Goal: Task Accomplishment & Management: Manage account settings

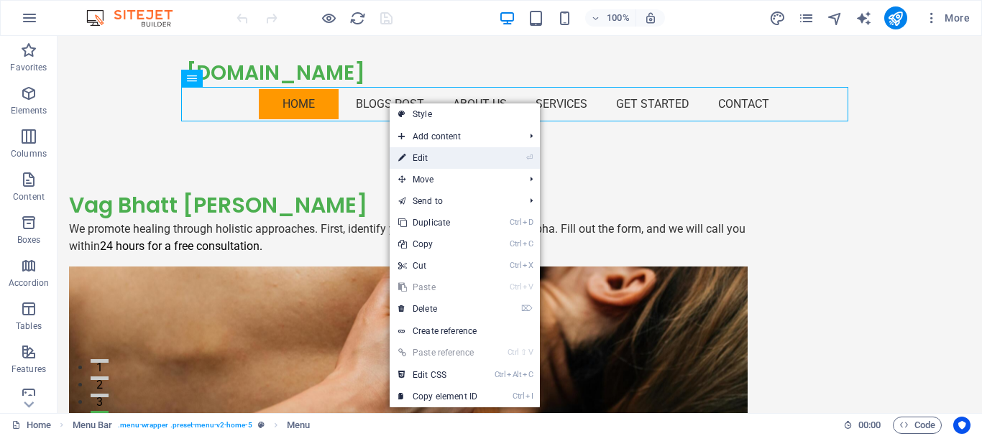
click at [405, 159] on icon at bounding box center [401, 158] width 7 height 22
select select "primary"
select select
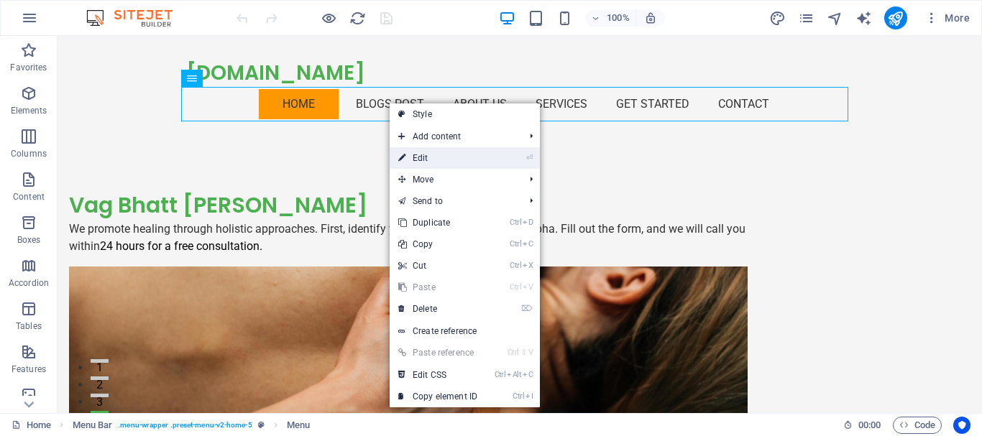
select select
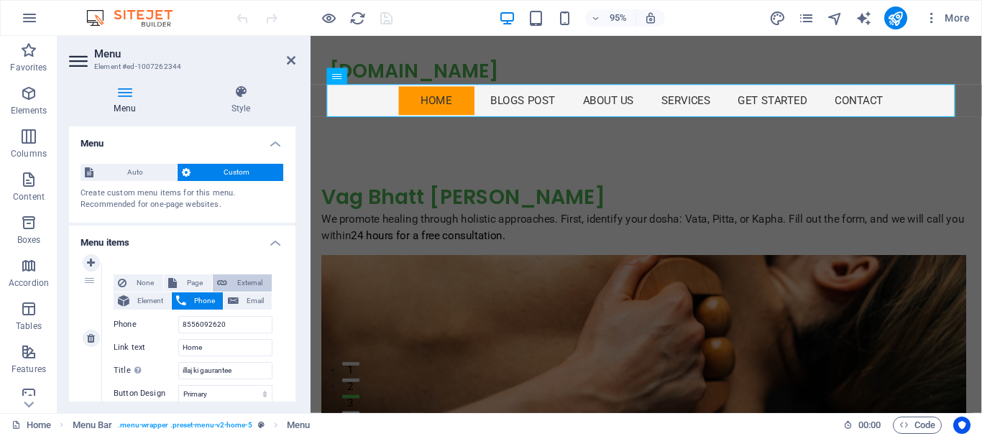
scroll to position [72, 0]
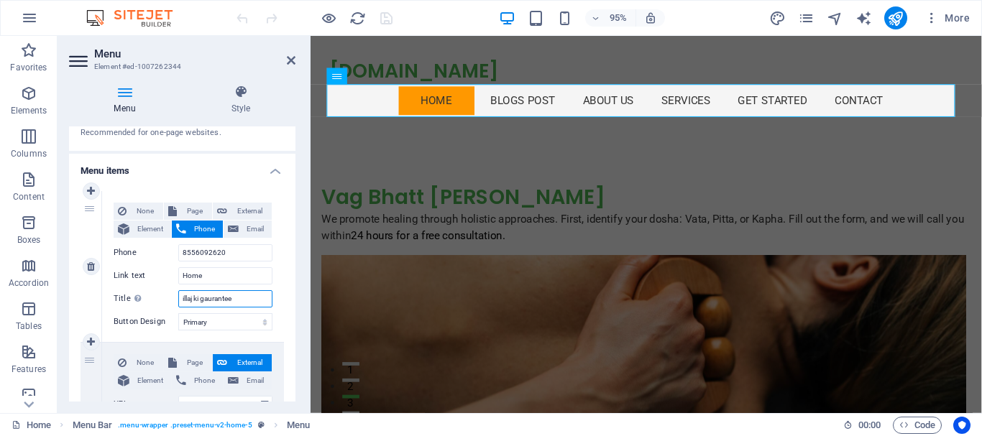
drag, startPoint x: 243, startPoint y: 297, endPoint x: 154, endPoint y: 287, distance: 89.7
click at [154, 287] on div "None Page External Element Phone Email Page Home FEEDBACK OF OUR PATIENTS Legal…" at bounding box center [193, 255] width 159 height 105
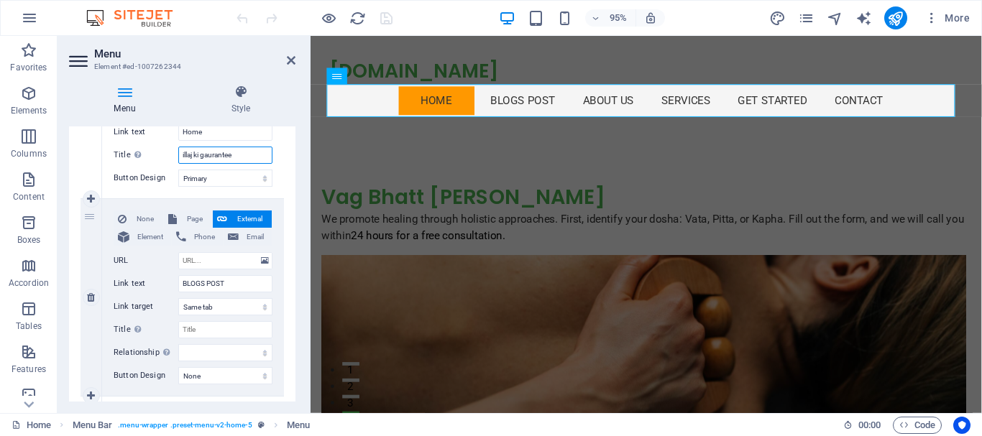
scroll to position [288, 0]
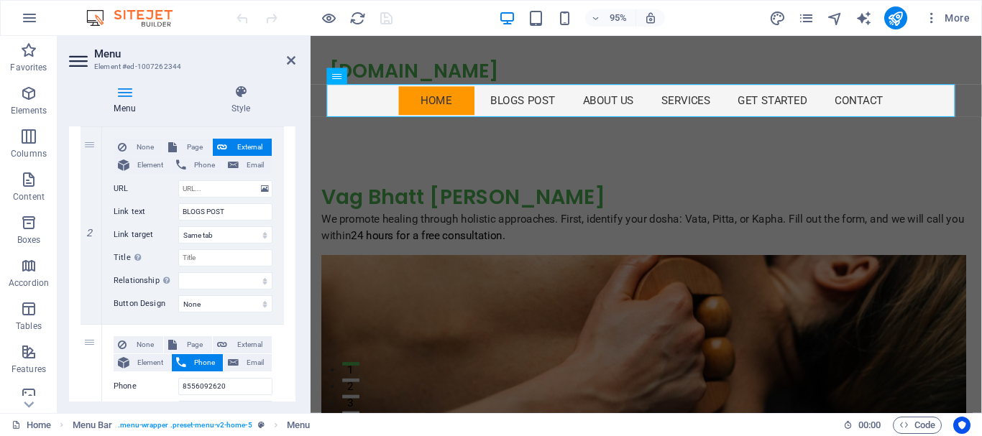
click at [125, 95] on icon at bounding box center [124, 92] width 111 height 14
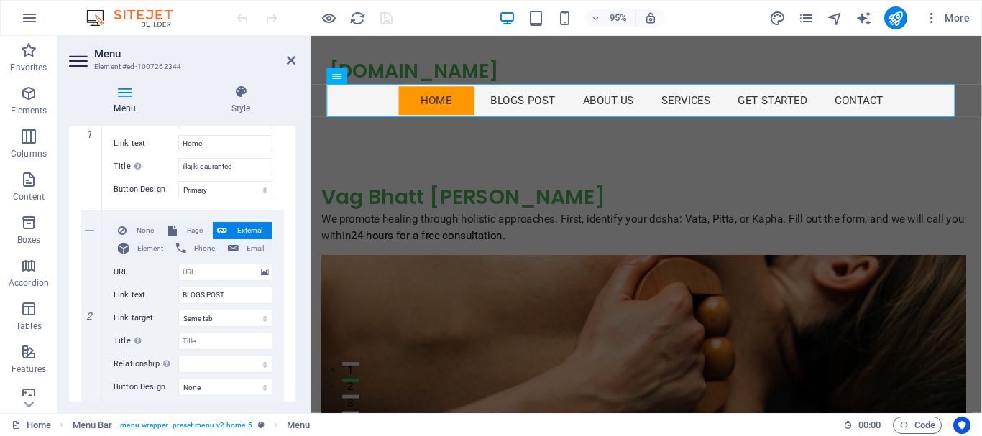
scroll to position [276, 0]
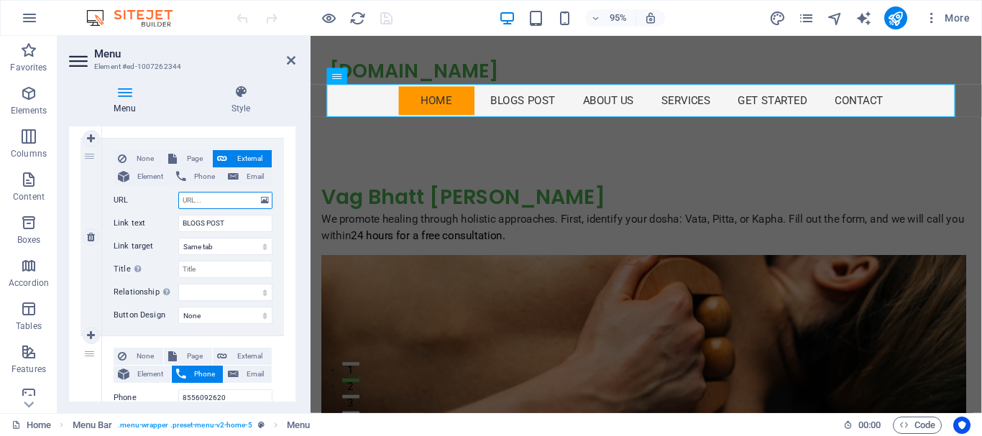
click at [228, 202] on input "URL" at bounding box center [225, 200] width 94 height 17
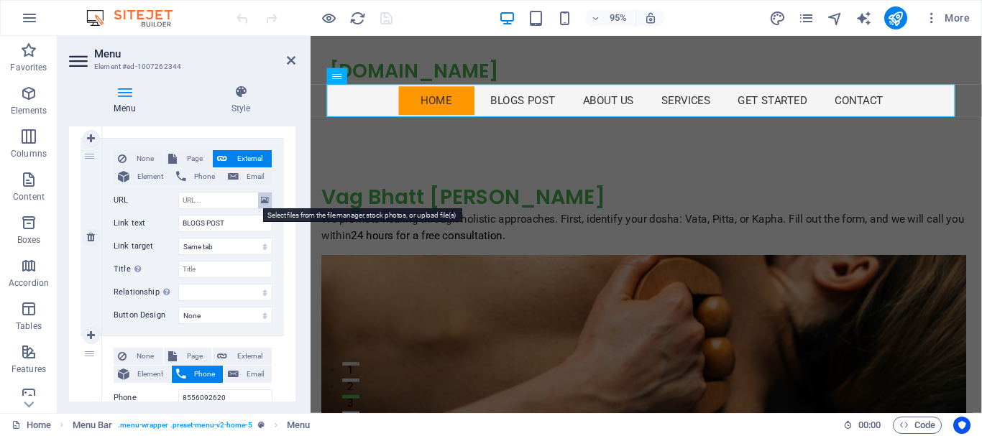
click at [261, 206] on icon at bounding box center [265, 201] width 8 height 16
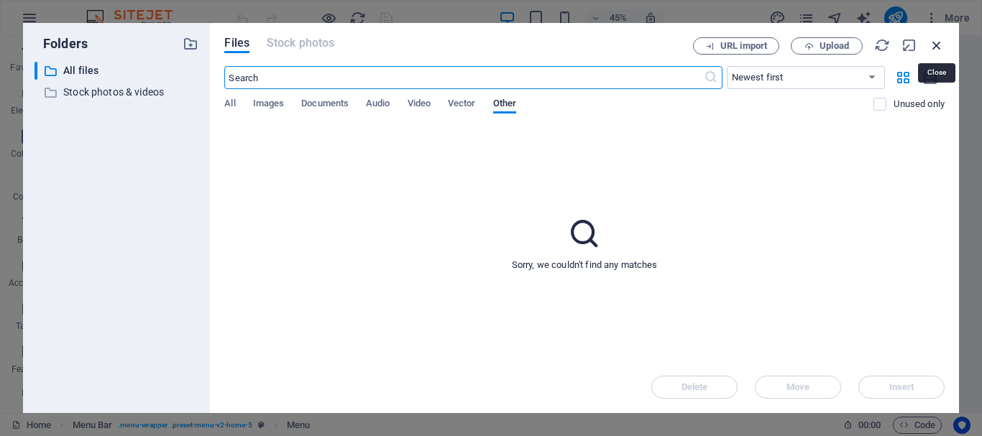
click at [938, 42] on icon "button" at bounding box center [937, 45] width 16 height 16
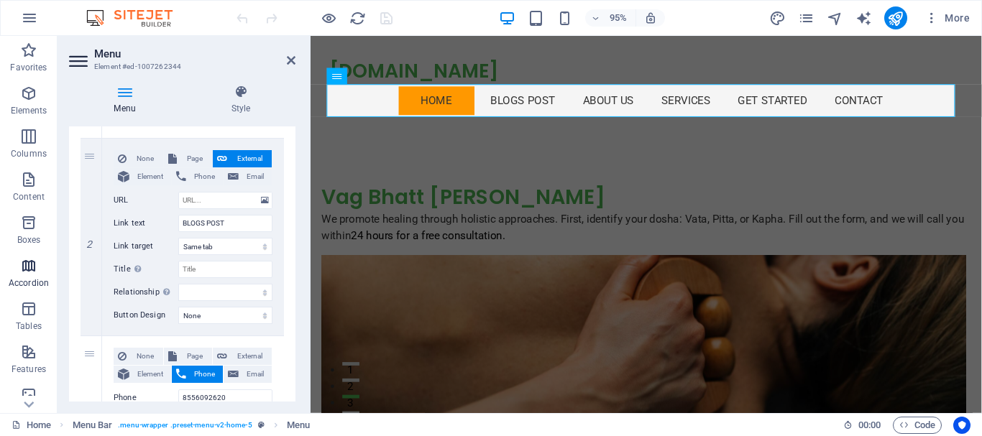
drag, startPoint x: 15, startPoint y: 257, endPoint x: 1, endPoint y: 274, distance: 22.0
drag, startPoint x: 1, startPoint y: 274, endPoint x: 917, endPoint y: 22, distance: 949.3
click at [917, 22] on div "More" at bounding box center [872, 17] width 206 height 23
click at [929, 15] on icon "button" at bounding box center [932, 18] width 14 height 14
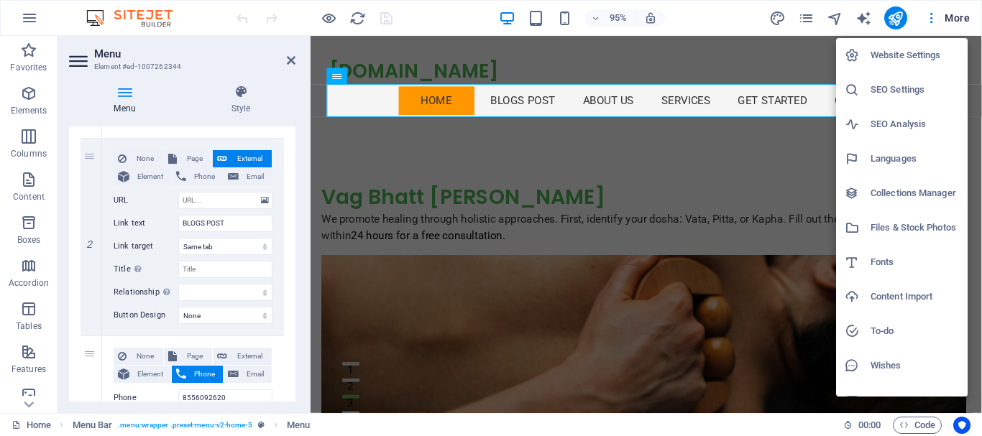
click at [907, 50] on h6 "Website Settings" at bounding box center [915, 55] width 88 height 17
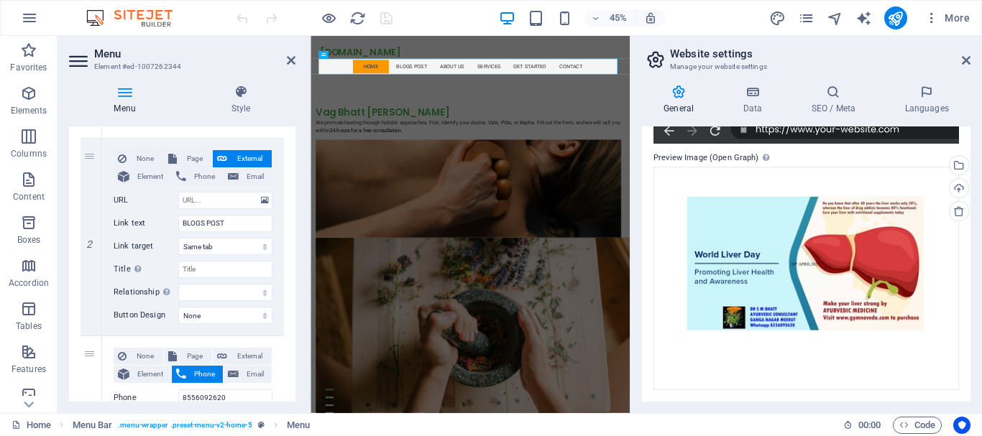
scroll to position [0, 0]
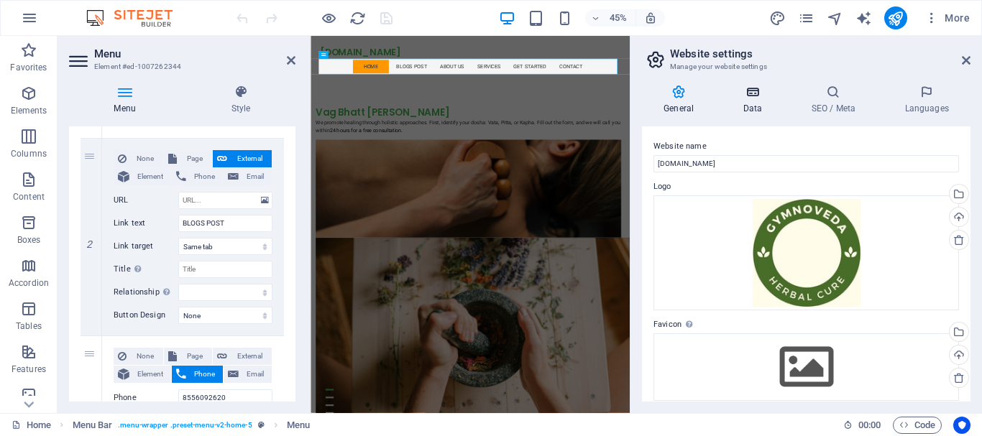
click at [766, 99] on icon at bounding box center [752, 92] width 63 height 14
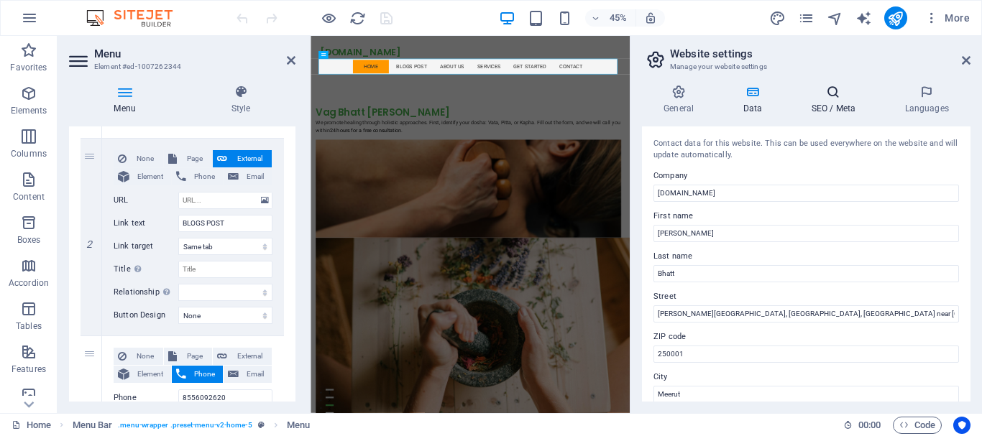
click at [840, 109] on h4 "SEO / Meta" at bounding box center [836, 100] width 93 height 30
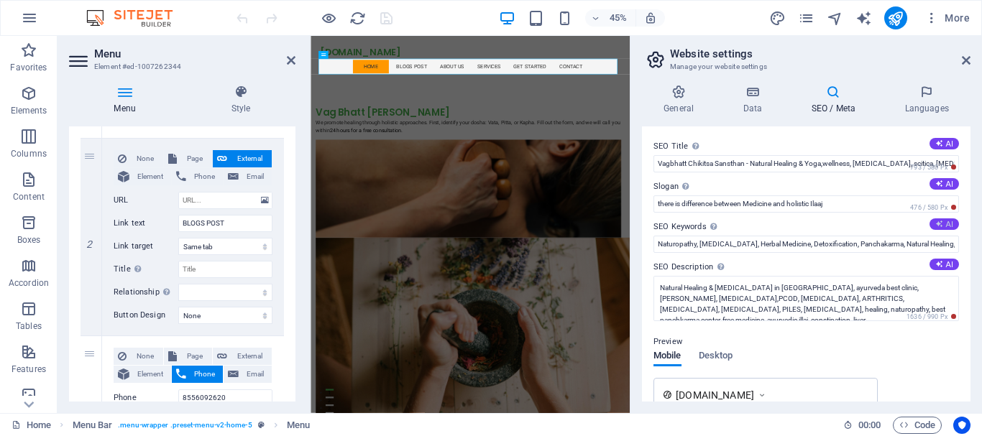
click at [940, 223] on icon at bounding box center [940, 224] width 8 height 8
type input "holistic healing, herbal medicine, [MEDICAL_DATA], Panchakarma, personalized we…"
click at [940, 183] on icon at bounding box center [940, 184] width 8 height 8
type input "Unleash Wellness Through Holistic Healing [DATE]!"
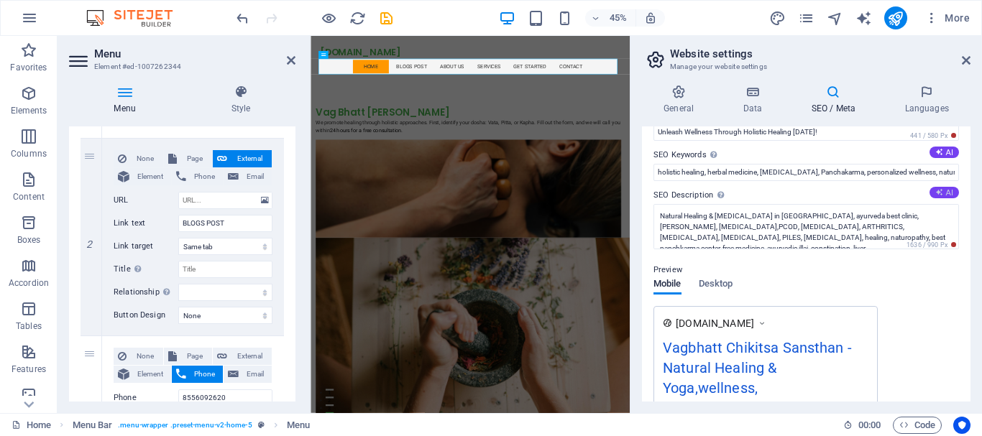
click at [942, 196] on button "AI" at bounding box center [944, 193] width 29 height 12
type textarea "Discover holistic healing at [GEOGRAPHIC_DATA] Sansthan in [GEOGRAPHIC_DATA]. G…"
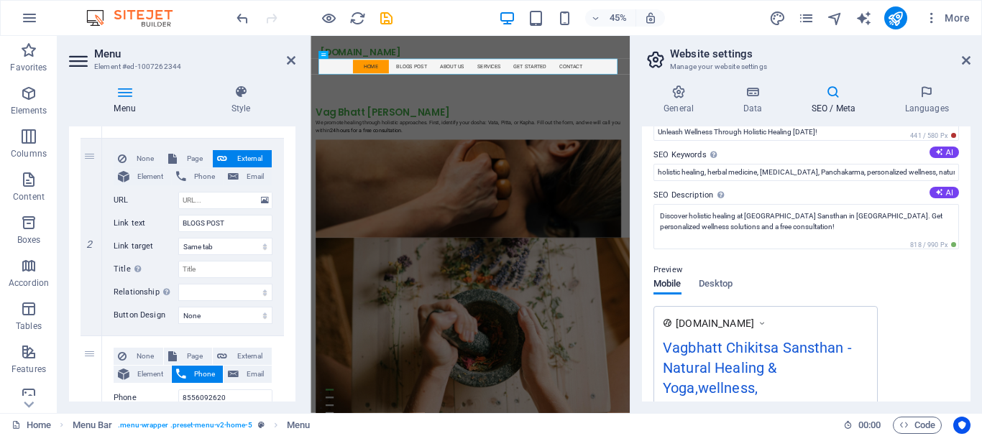
scroll to position [144, 0]
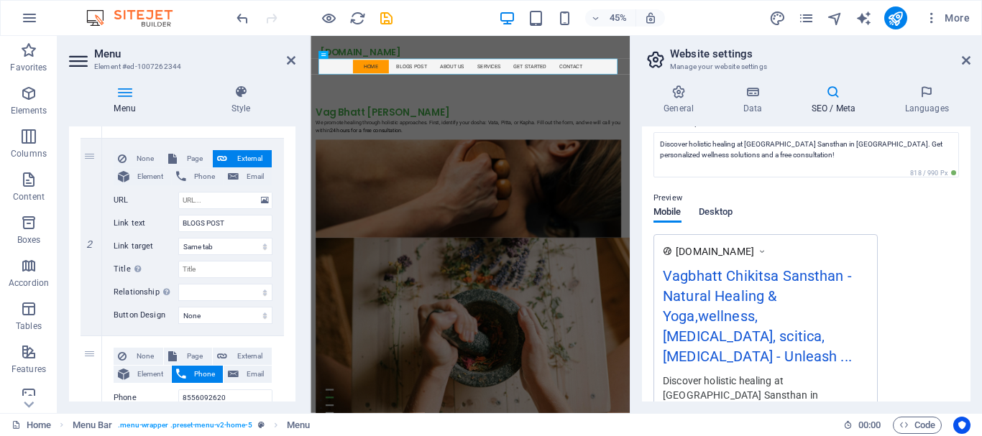
click at [722, 209] on span "Desktop" at bounding box center [716, 213] width 35 height 20
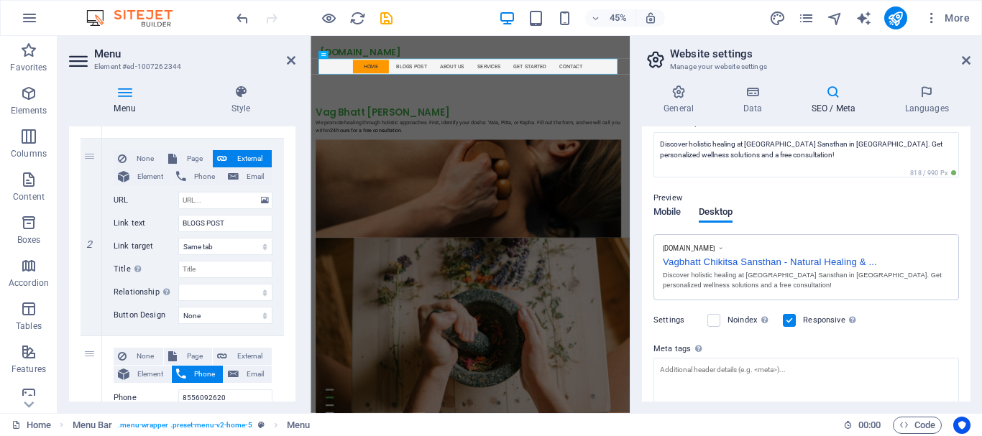
click at [669, 208] on span "Mobile" at bounding box center [668, 213] width 28 height 20
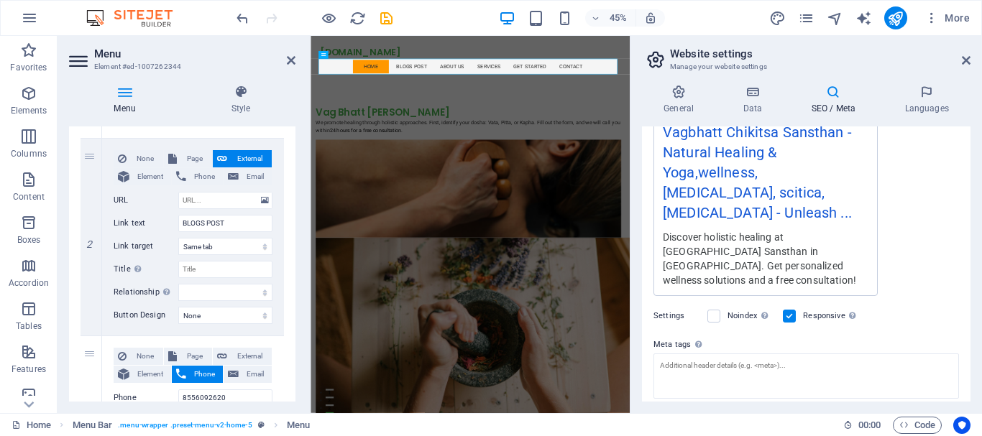
scroll to position [357, 0]
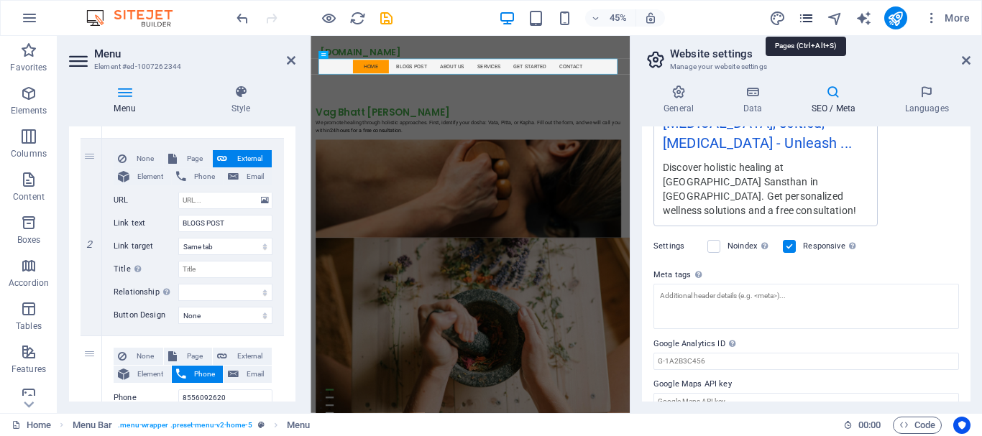
click at [808, 19] on icon "pages" at bounding box center [806, 18] width 17 height 17
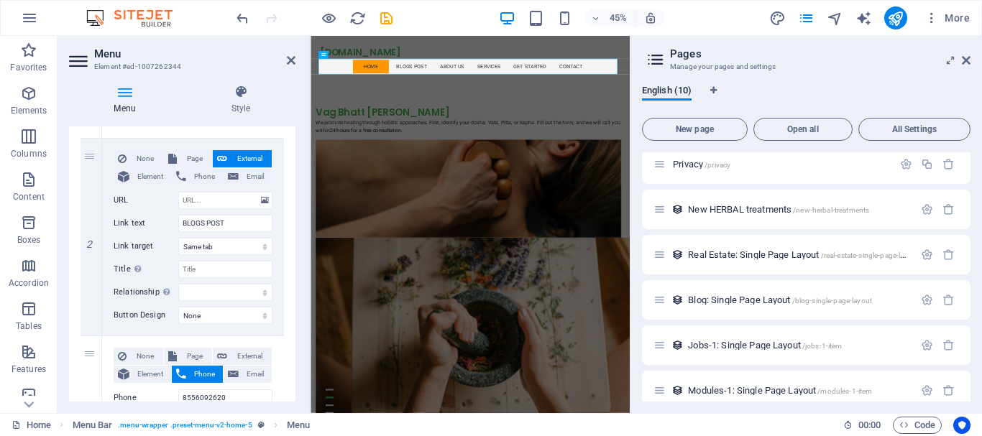
scroll to position [203, 0]
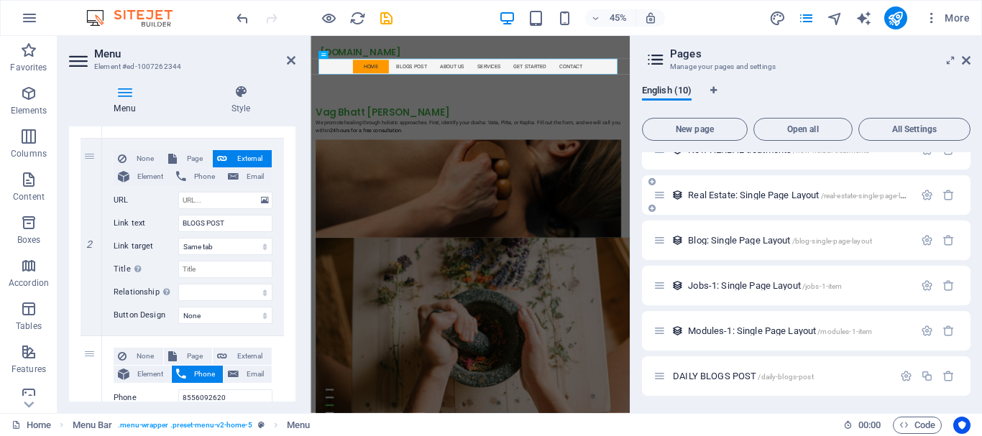
drag, startPoint x: 745, startPoint y: 241, endPoint x: 749, endPoint y: 183, distance: 57.6
click at [749, 183] on div "Home / FEEDBACK OF OUR PATIENTS /feedback-of-our-patients Legal Notice /legal-n…" at bounding box center [806, 172] width 329 height 447
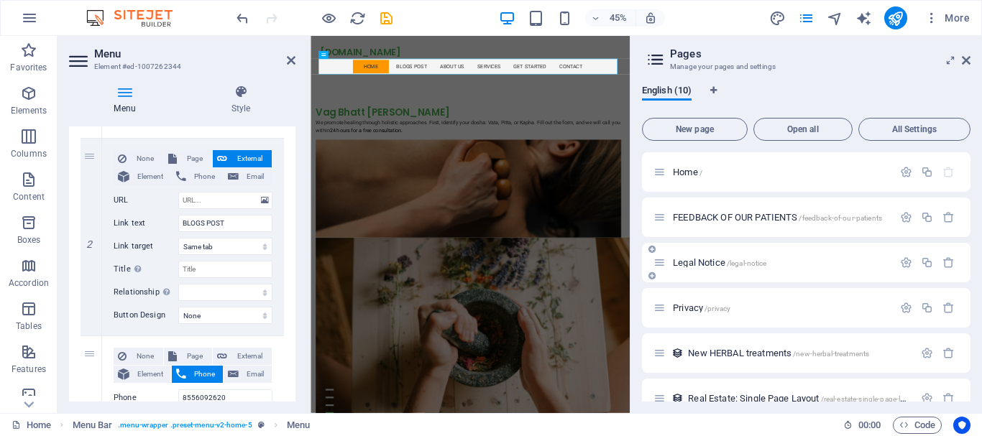
scroll to position [72, 0]
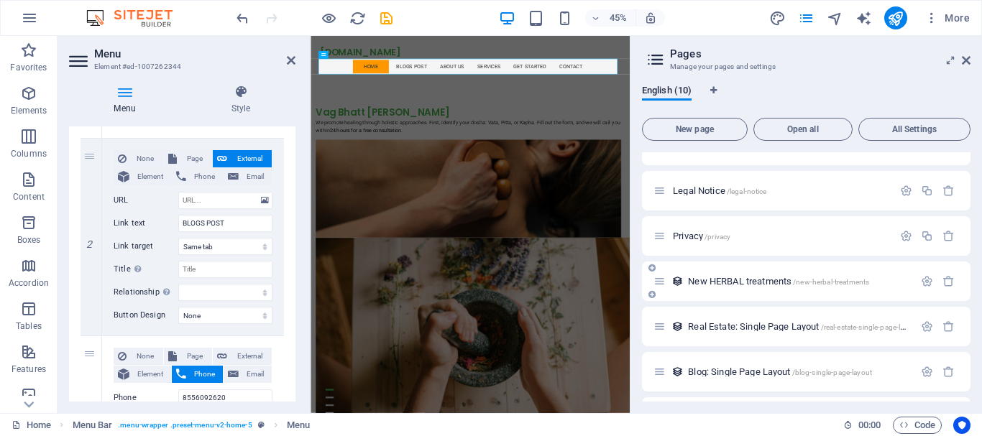
click at [651, 269] on icon at bounding box center [652, 268] width 7 height 9
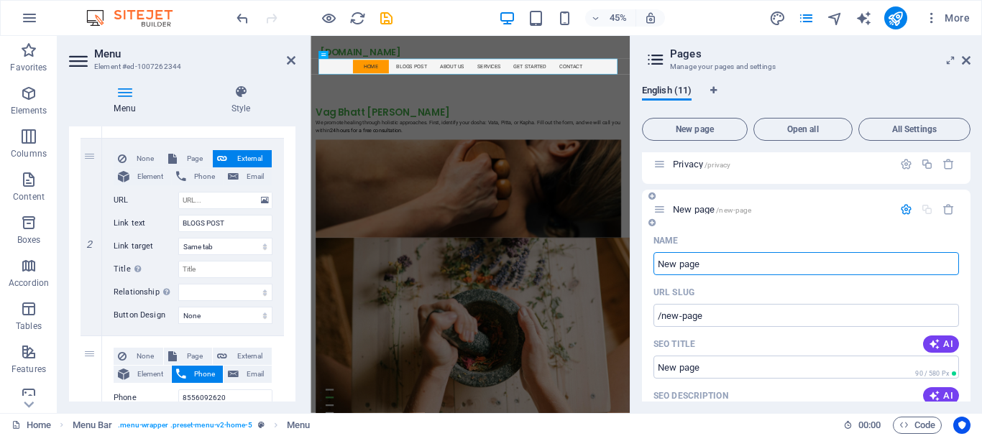
scroll to position [216, 0]
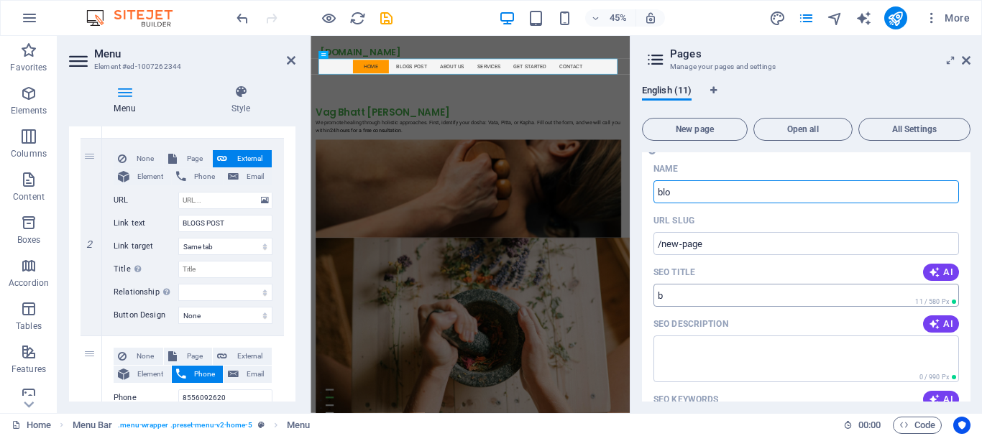
type input "blog"
type input "/b"
type input "blog"
type input "/blog"
type input "b"
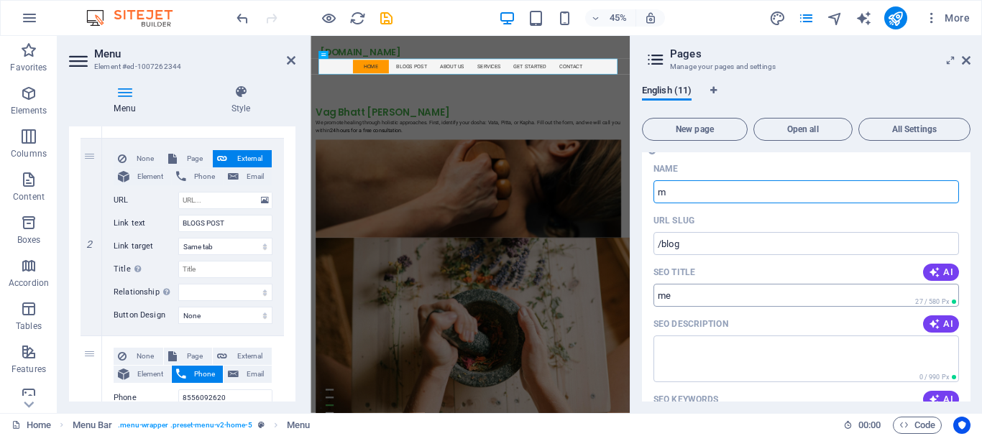
type input "me"
type input "/"
type input "medical"
type input "/medical"
type input "medical"
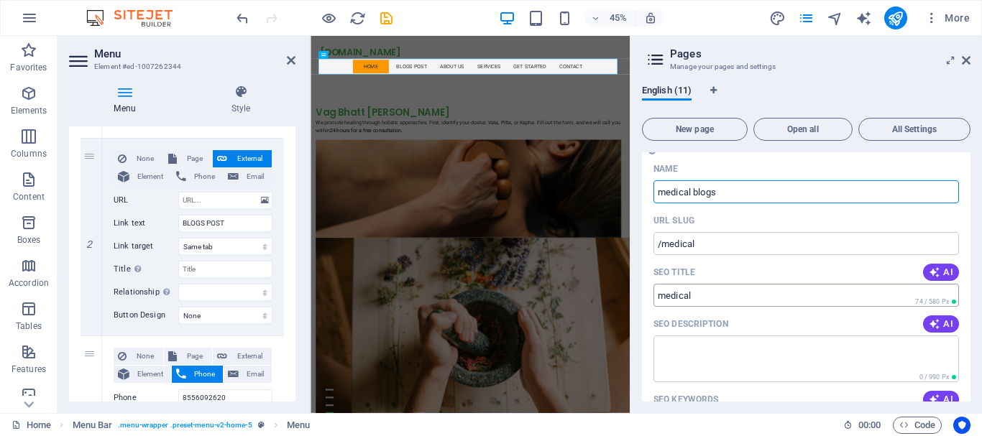
type input "medical blogs"
type input "/medical-blogs"
type input "medical blogs"
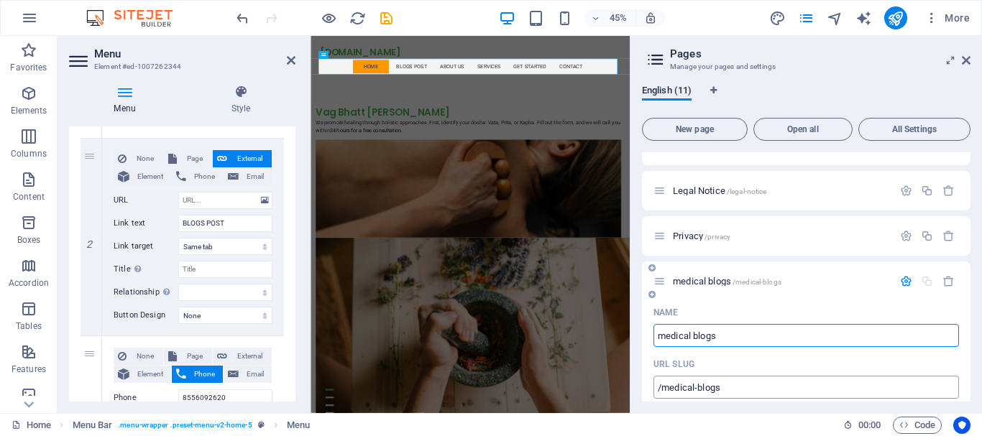
scroll to position [0, 0]
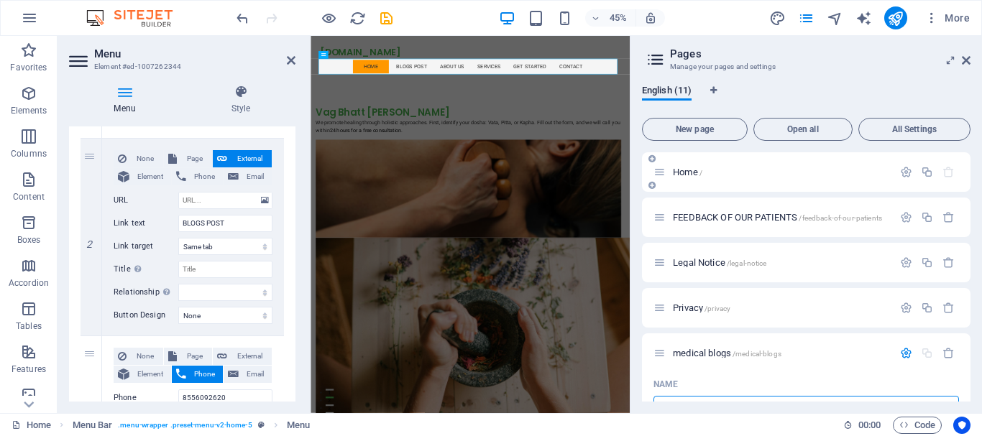
type input "medical blogs"
click at [685, 170] on span "Home /" at bounding box center [687, 172] width 29 height 11
click at [685, 172] on span "Home /" at bounding box center [687, 172] width 29 height 11
click at [902, 173] on icon "button" at bounding box center [906, 172] width 12 height 12
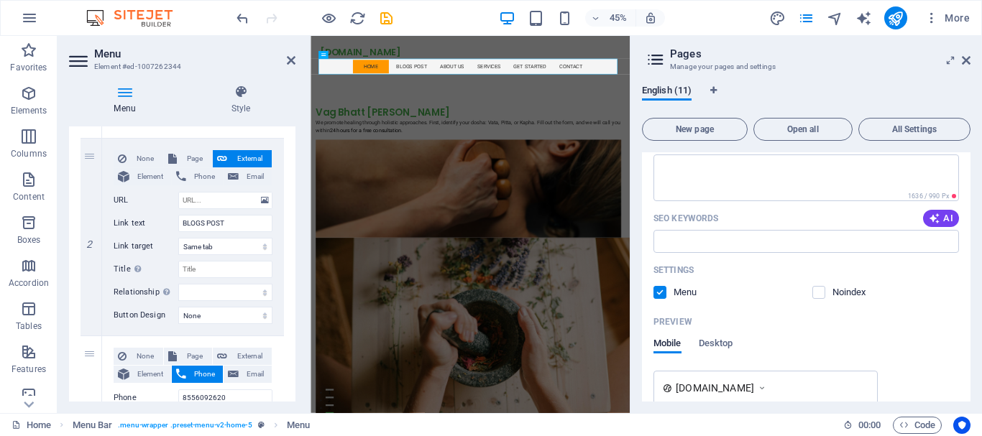
scroll to position [144, 0]
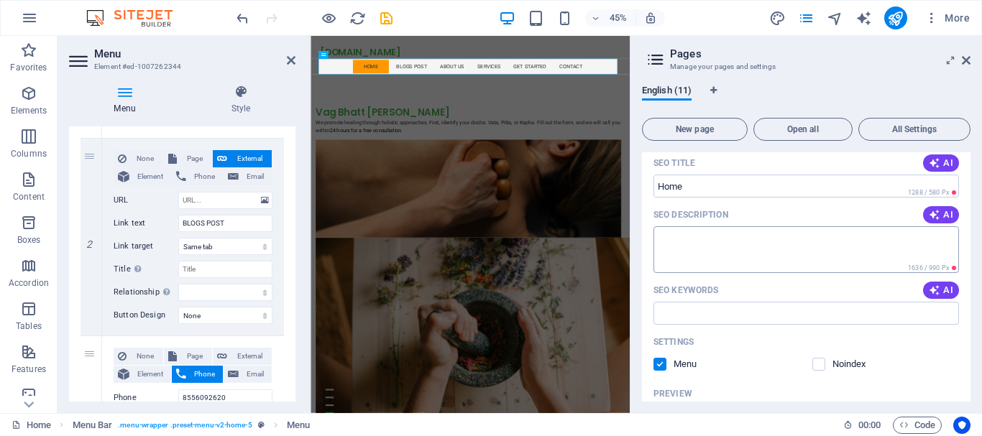
click at [726, 257] on textarea "SEO Description" at bounding box center [807, 250] width 306 height 47
click at [948, 215] on span "AI" at bounding box center [941, 215] width 24 height 12
click at [736, 238] on textarea "ayurveda is best its cures with no side effect" at bounding box center [807, 250] width 306 height 47
type textarea "Experience holistic healing at [GEOGRAPHIC_DATA] Chikitsa Sansthan! Personalize…"
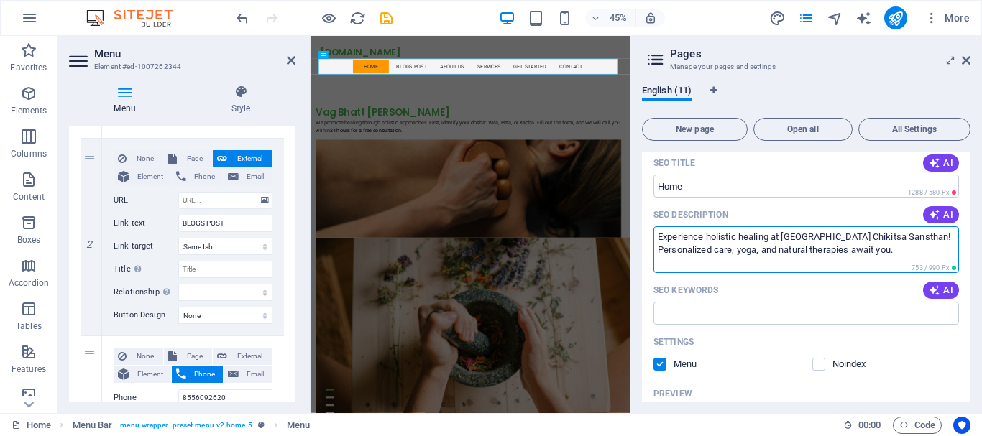
scroll to position [216, 0]
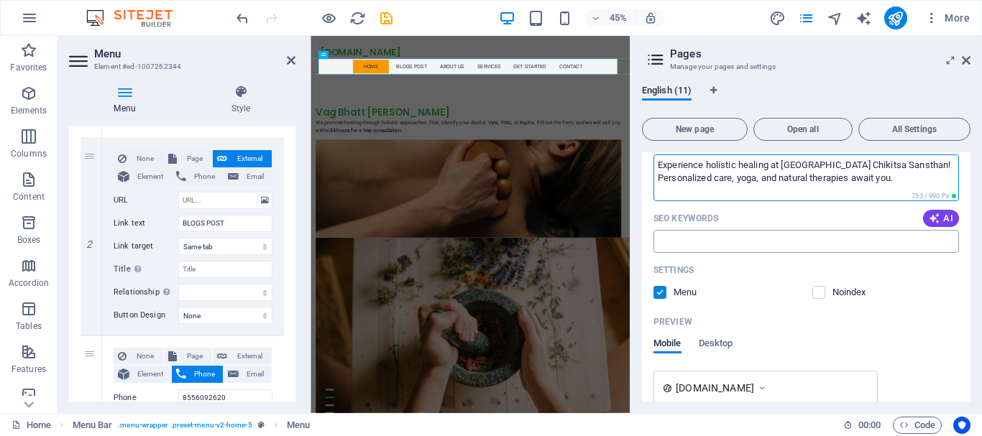
click at [731, 244] on input "SEO Keywords" at bounding box center [807, 241] width 306 height 23
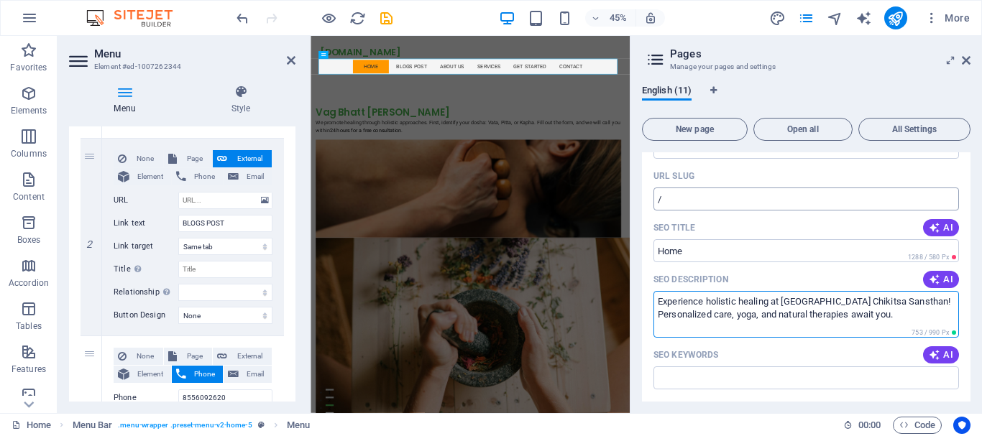
scroll to position [66, 0]
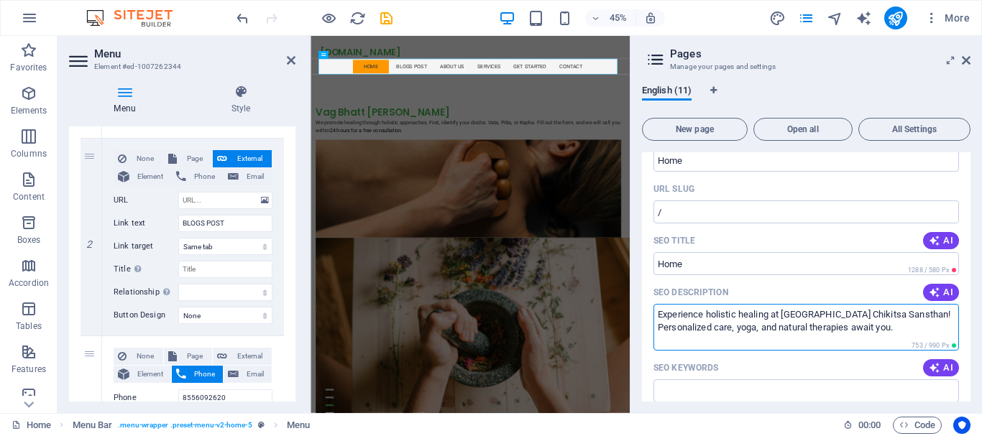
drag, startPoint x: 835, startPoint y: 178, endPoint x: 705, endPoint y: 286, distance: 168.9
click at [705, 286] on div "SEO Description AI Experience holistic healing at [GEOGRAPHIC_DATA] Chikitsa Sa…" at bounding box center [807, 316] width 306 height 70
click at [676, 393] on input "SEO Keywords" at bounding box center [807, 391] width 306 height 23
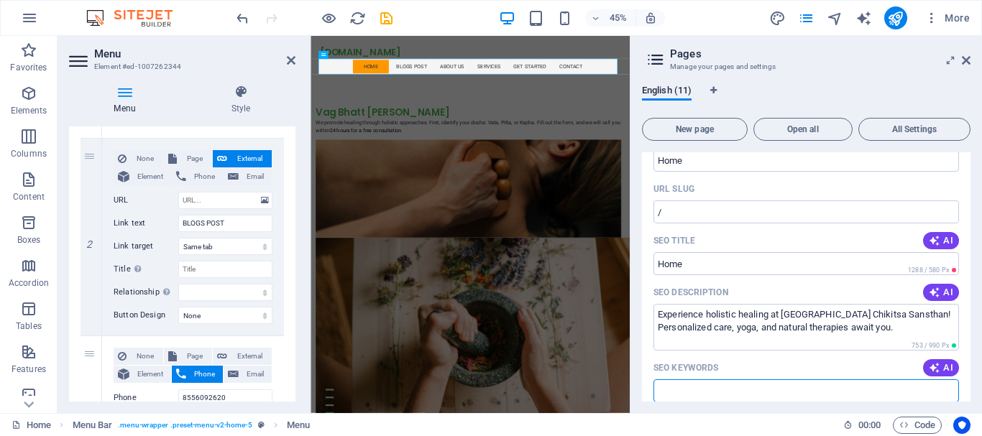
paste input "holistic healing at Vag Bhatt Chikitsa Sansthan! Personalized care, yoga, and n…"
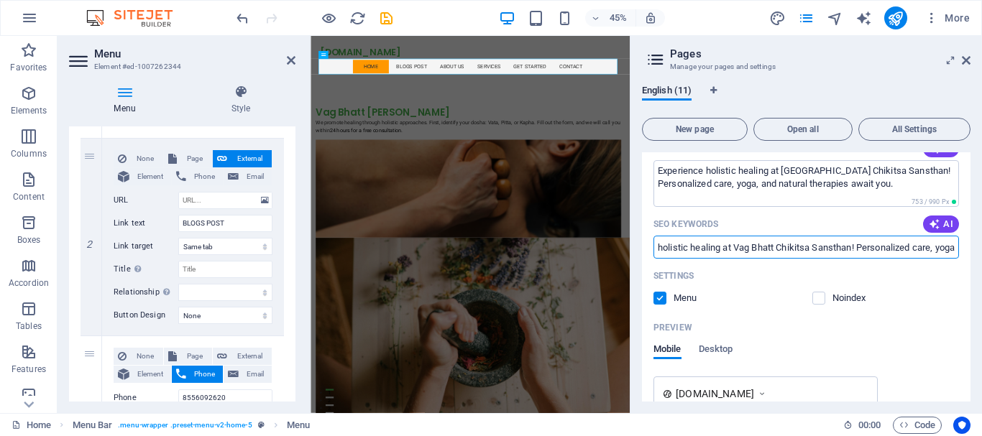
click at [938, 225] on span "AI" at bounding box center [941, 225] width 24 height 12
type input "holistic healing, personalized wellness, Panchakarma therapy, [MEDICAL_DATA], n…"
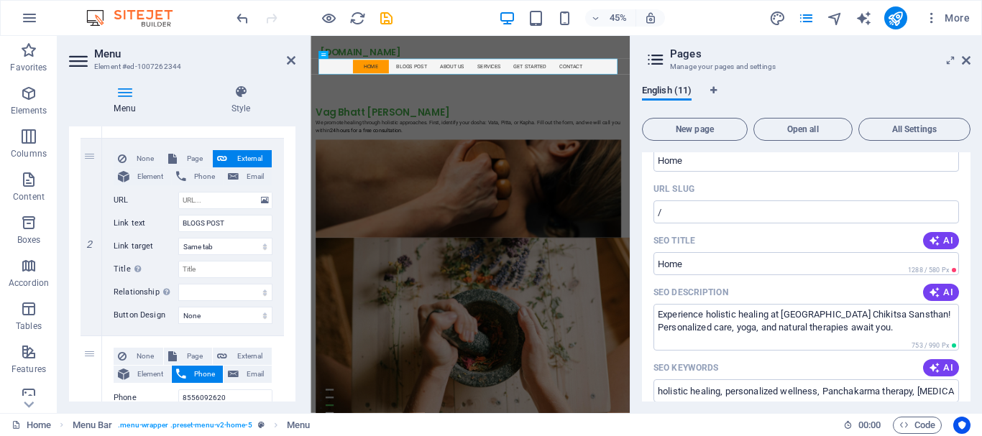
scroll to position [0, 0]
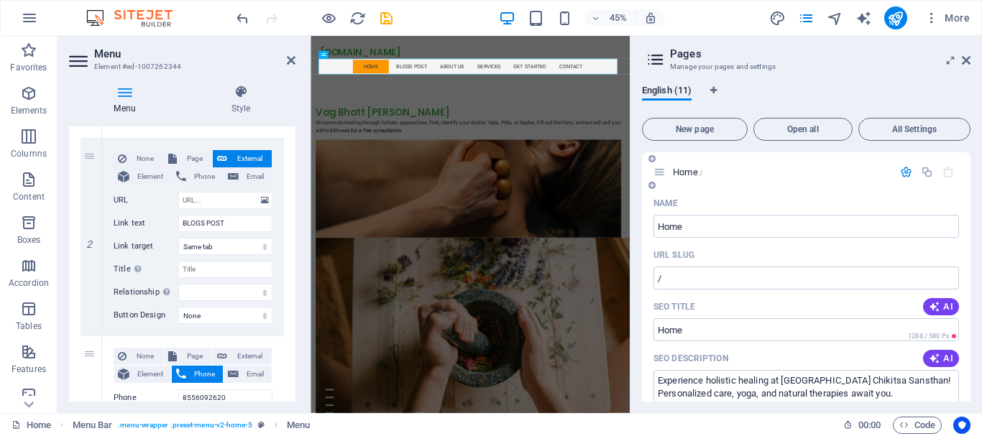
click at [900, 174] on icon "button" at bounding box center [906, 172] width 12 height 12
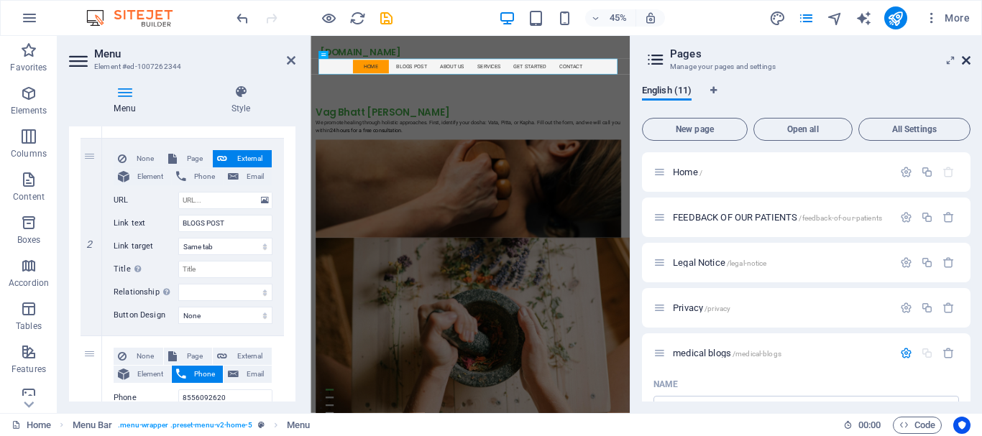
click at [966, 62] on icon at bounding box center [966, 61] width 9 height 12
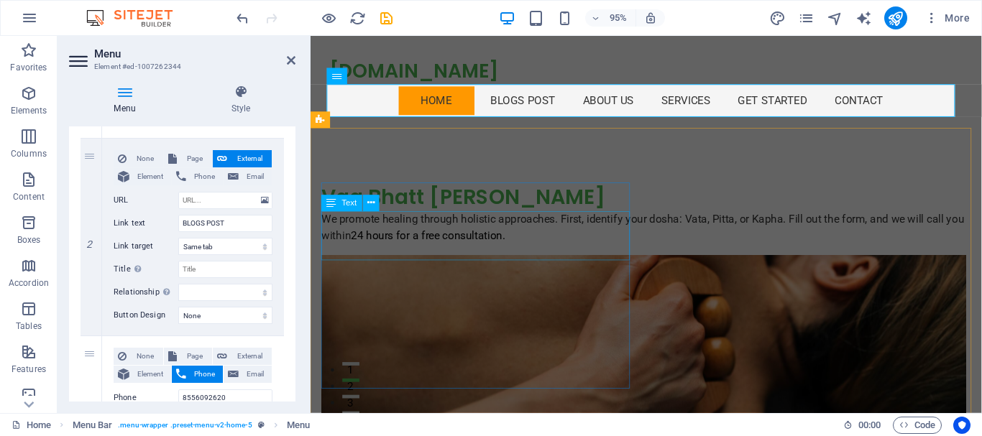
click at [511, 255] on div "We promote healing through holistic approaches. First, identify your dosha: Vat…" at bounding box center [661, 238] width 679 height 35
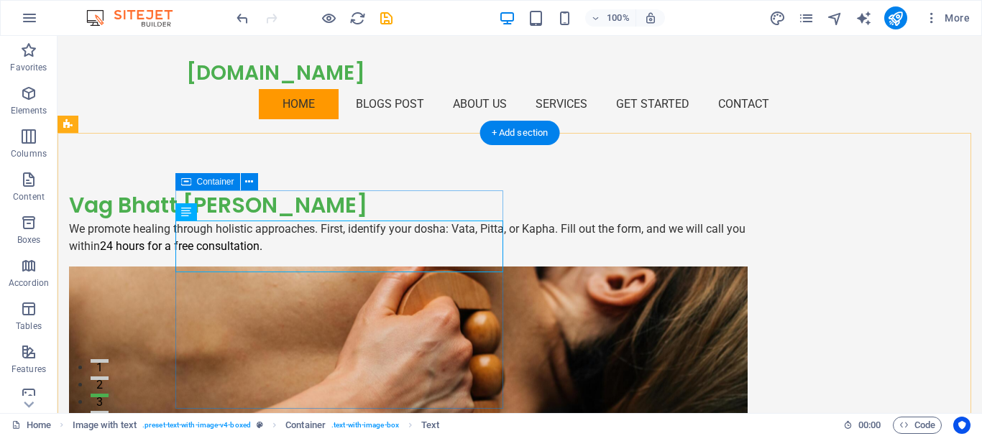
click at [288, 255] on div "Vag Bhatt Chikitsa Sansthan We promote healing through holistic approaches. Fir…" at bounding box center [408, 223] width 679 height 65
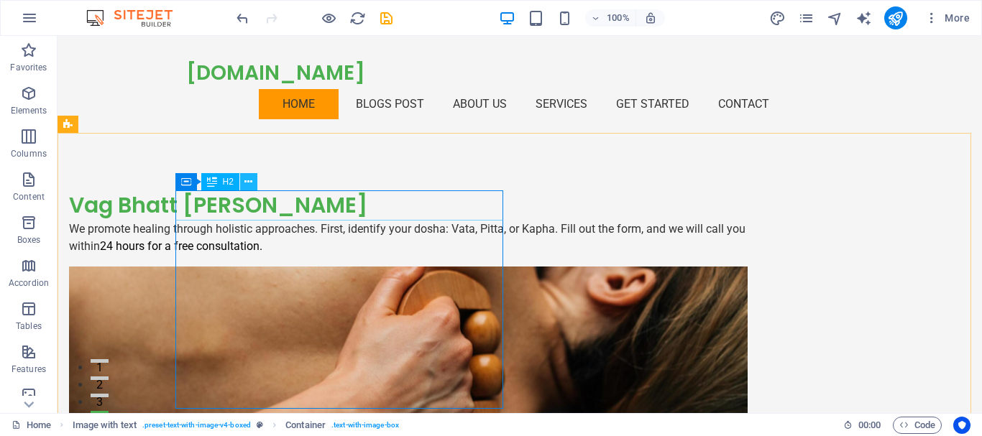
click at [250, 181] on icon at bounding box center [248, 182] width 8 height 15
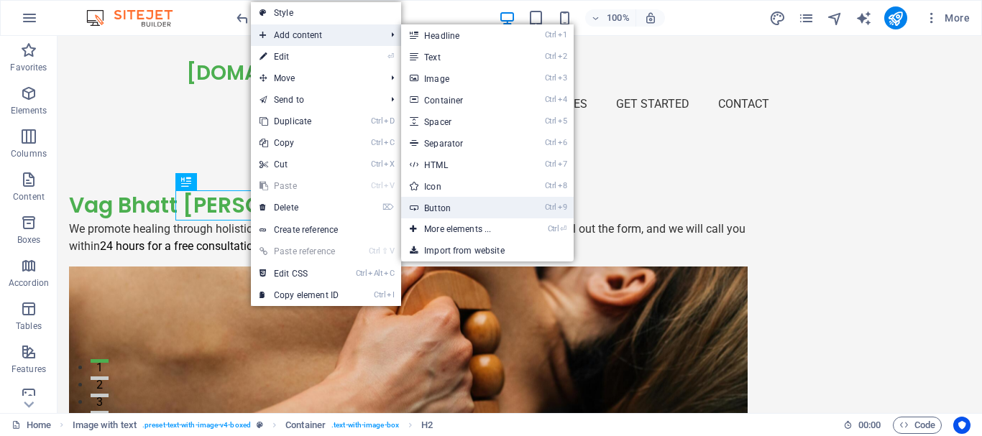
click at [446, 204] on link "Ctrl 9 Button" at bounding box center [460, 208] width 119 height 22
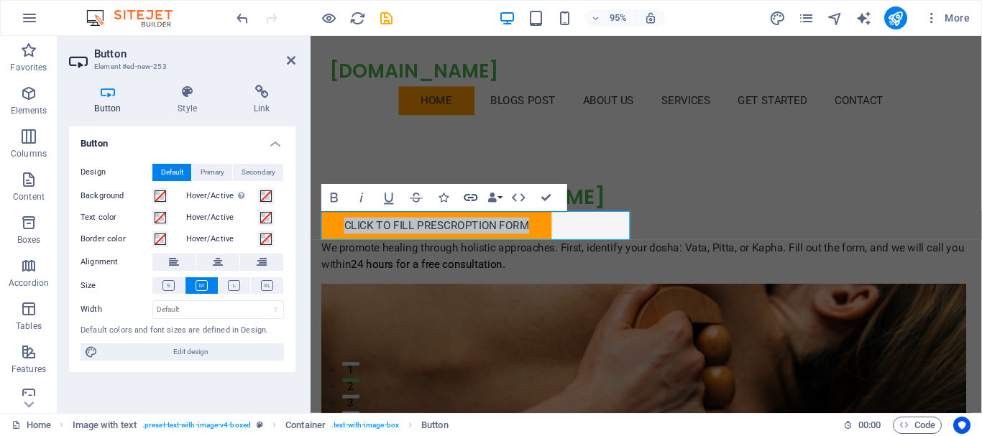
click at [470, 196] on icon "button" at bounding box center [471, 198] width 17 height 17
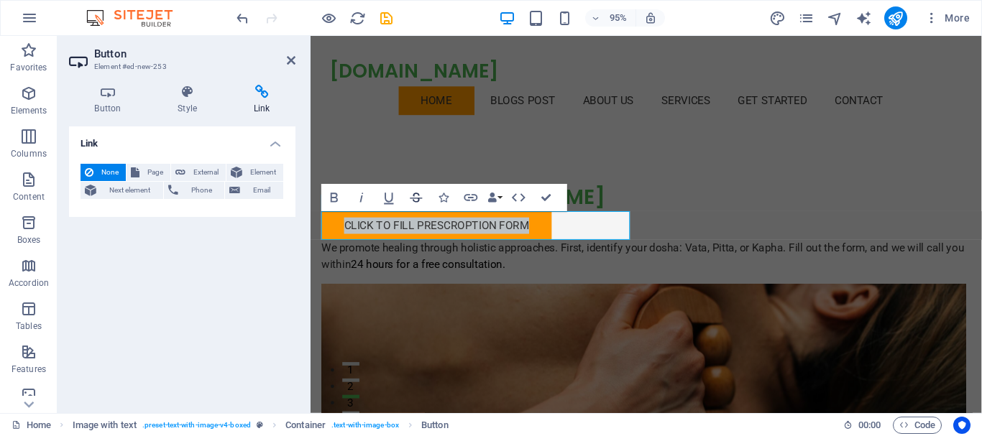
click at [419, 196] on icon "button" at bounding box center [416, 198] width 17 height 17
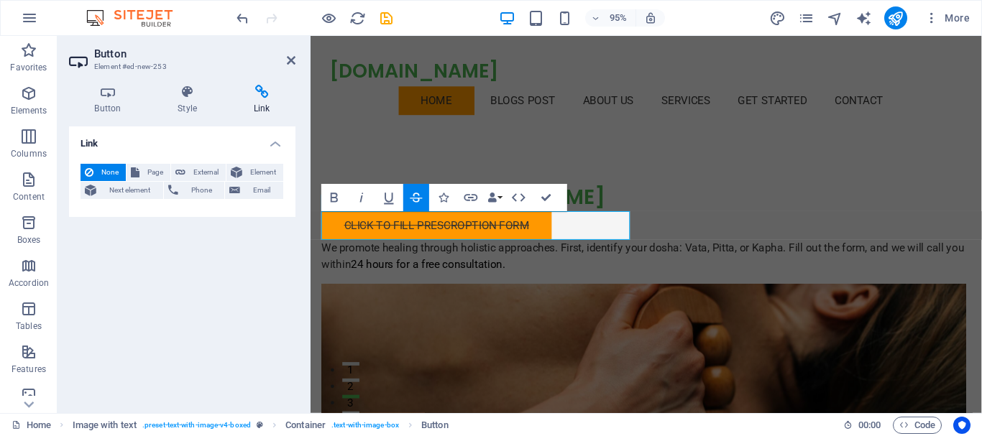
click at [263, 86] on icon at bounding box center [262, 92] width 68 height 14
click at [262, 91] on icon at bounding box center [262, 92] width 68 height 14
click at [257, 101] on h4 "Link" at bounding box center [262, 100] width 68 height 30
click at [261, 95] on icon at bounding box center [262, 92] width 68 height 14
click at [414, 196] on icon "button" at bounding box center [417, 197] width 12 height 9
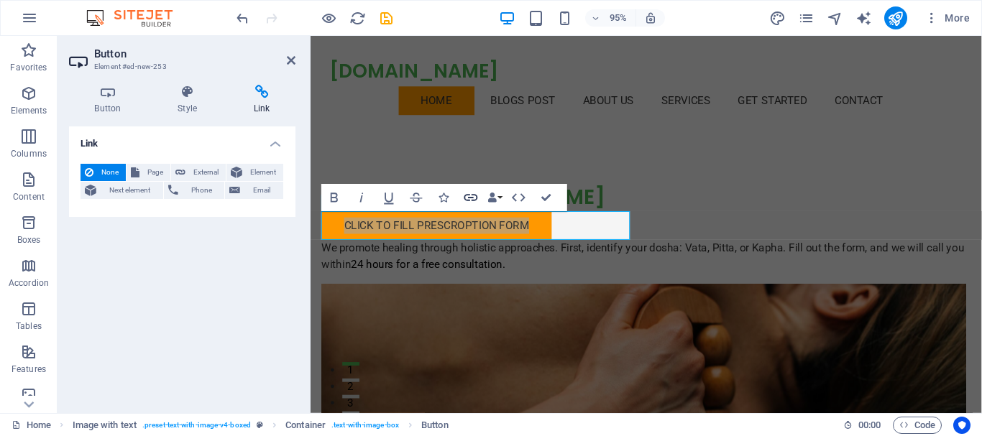
click at [470, 195] on icon "button" at bounding box center [471, 198] width 17 height 17
click at [254, 96] on icon at bounding box center [262, 92] width 68 height 14
click at [111, 173] on span "None" at bounding box center [110, 172] width 24 height 17
click at [262, 96] on icon at bounding box center [262, 92] width 68 height 14
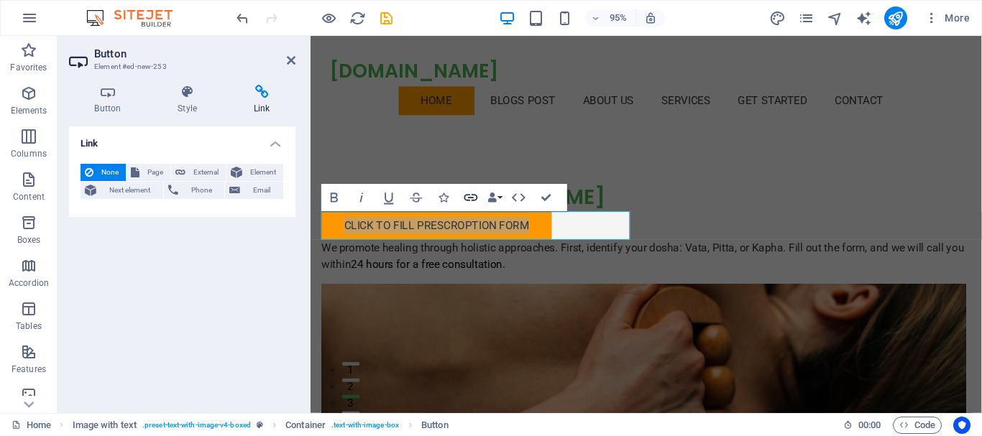
click at [472, 200] on icon "button" at bounding box center [471, 198] width 17 height 17
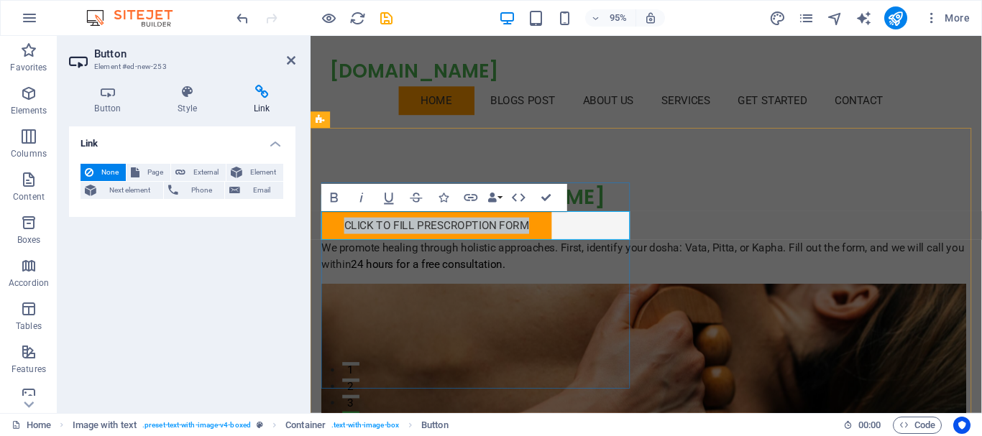
click at [576, 233] on div "click to fill prescroption form" at bounding box center [661, 236] width 679 height 30
drag, startPoint x: 542, startPoint y: 231, endPoint x: 337, endPoint y: 229, distance: 204.9
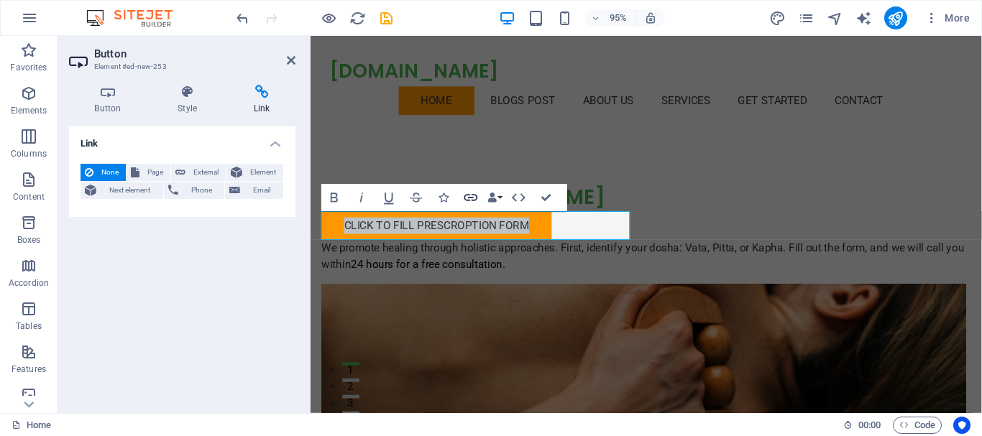
click at [469, 196] on icon "button" at bounding box center [472, 198] width 14 height 7
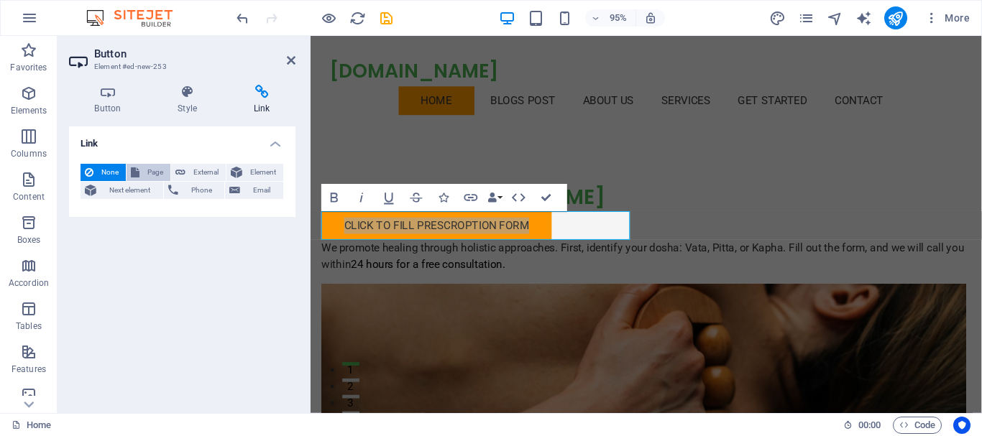
click at [152, 166] on span "Page" at bounding box center [155, 172] width 22 height 17
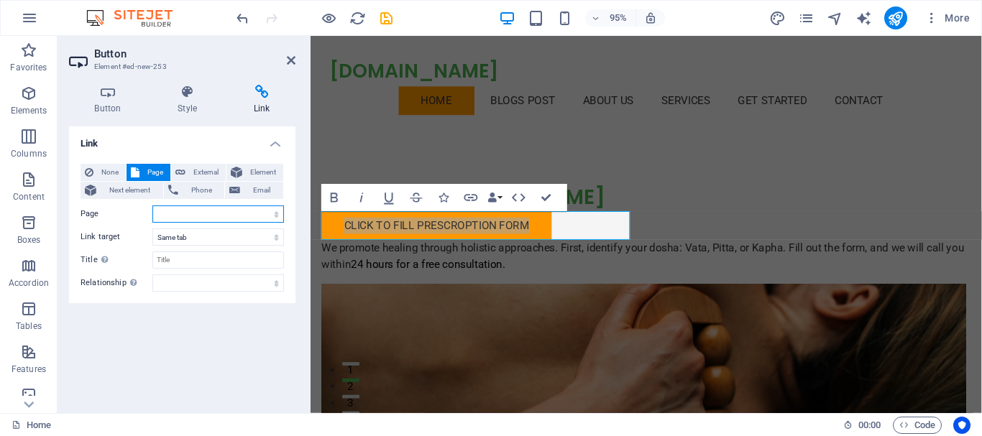
click at [196, 209] on select "Home FEEDBACK OF OUR PATIENTS Legal Notice Privacy medical blogs DAILY BLOGS PO…" at bounding box center [218, 214] width 132 height 17
select select "0"
click at [152, 206] on select "Home FEEDBACK OF OUR PATIENTS Legal Notice Privacy medical blogs DAILY BLOGS PO…" at bounding box center [218, 214] width 132 height 17
click at [104, 99] on h4 "Button" at bounding box center [110, 100] width 83 height 30
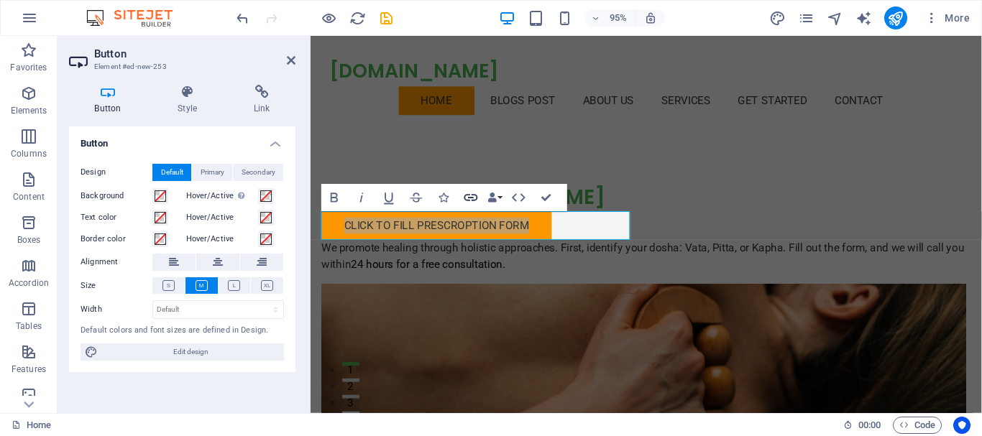
click at [476, 196] on icon "button" at bounding box center [471, 198] width 17 height 17
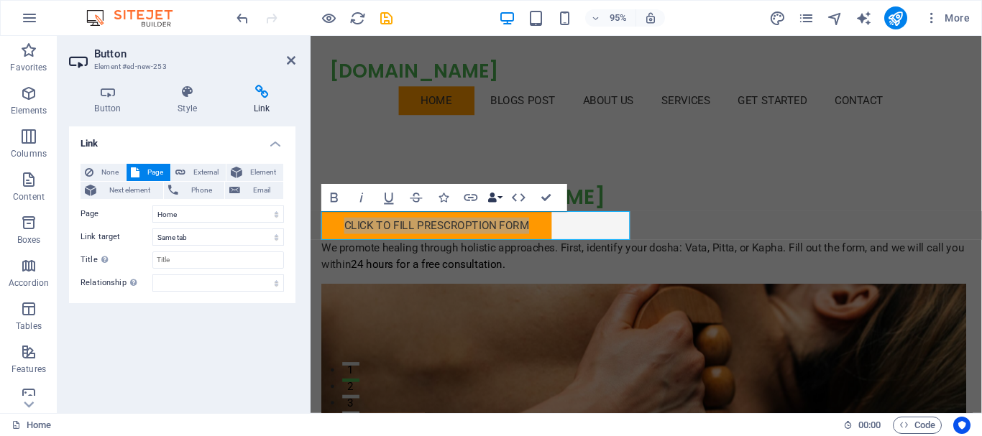
click at [503, 194] on button "Data Bindings" at bounding box center [494, 198] width 19 height 27
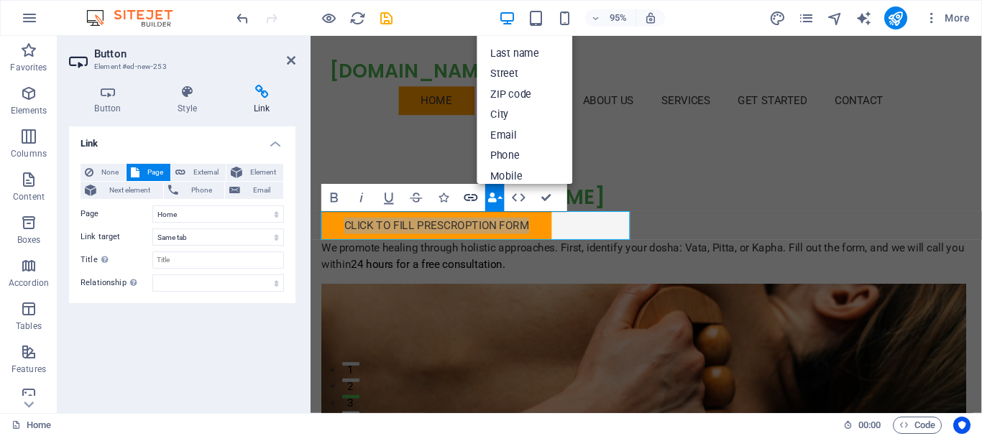
click at [470, 196] on icon "button" at bounding box center [471, 198] width 17 height 17
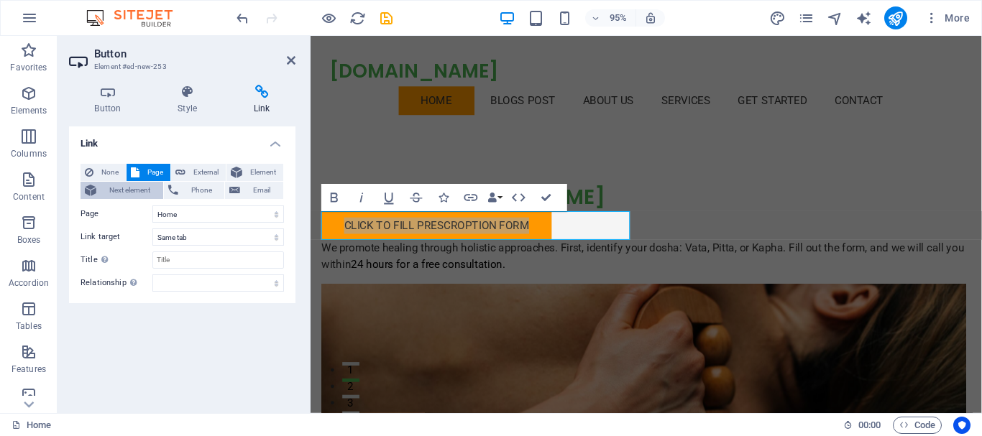
click at [137, 193] on span "Next element" at bounding box center [130, 190] width 58 height 17
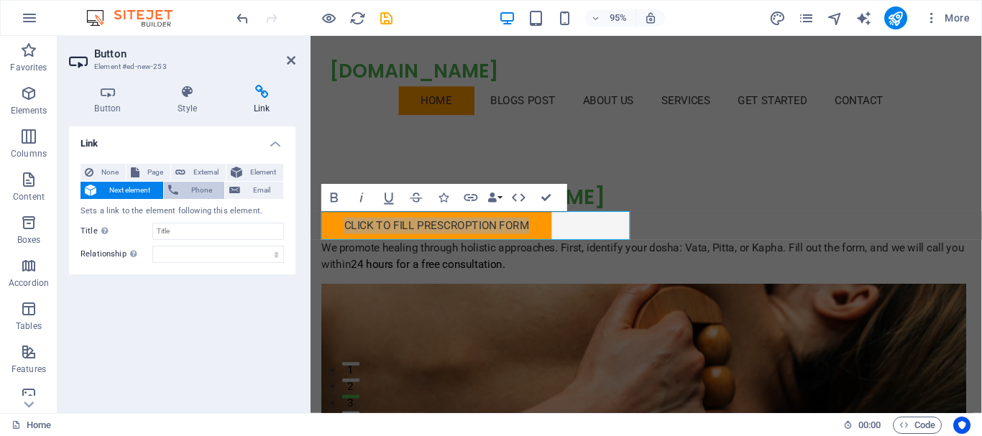
click at [175, 186] on icon at bounding box center [173, 190] width 10 height 17
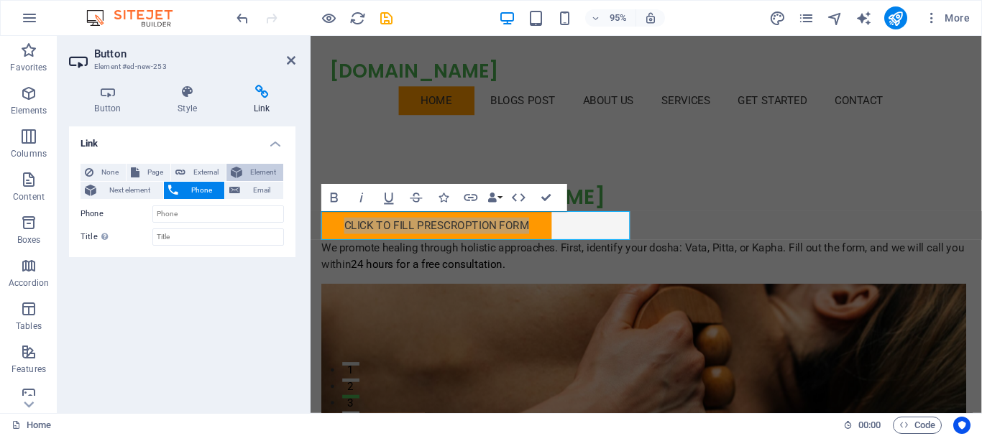
click at [254, 173] on span "Element" at bounding box center [263, 172] width 32 height 17
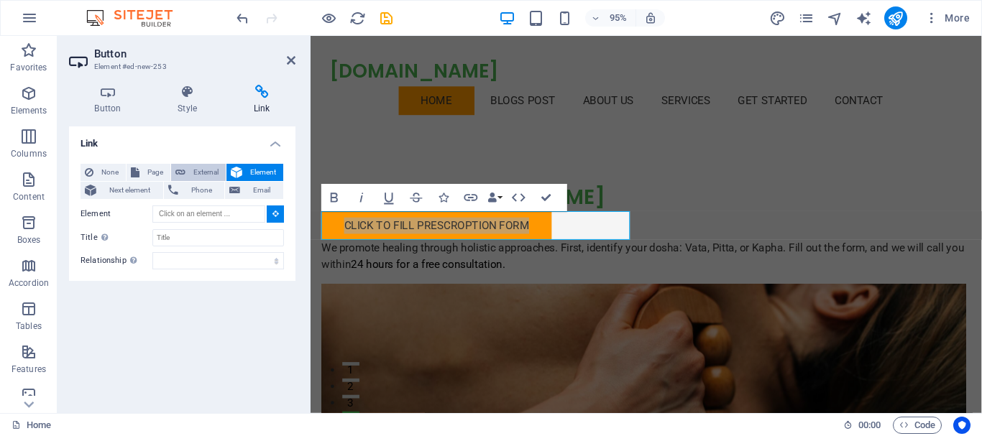
click at [193, 175] on span "External" at bounding box center [206, 172] width 32 height 17
select select "blank"
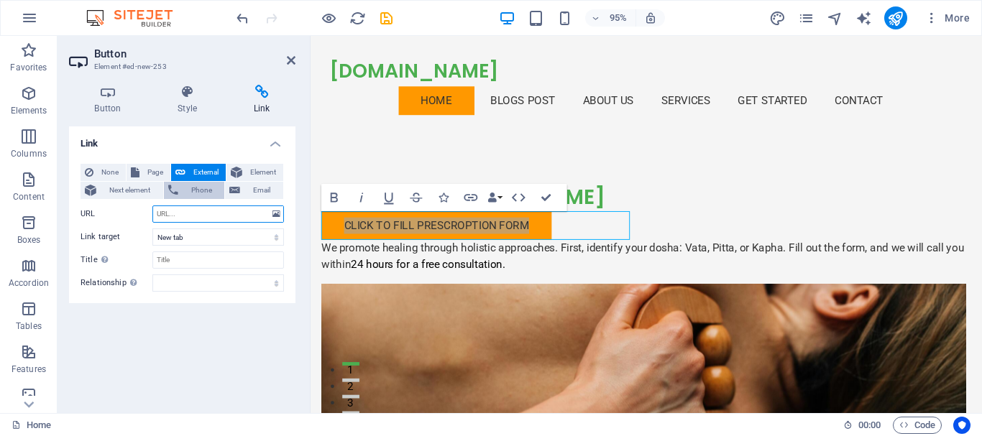
paste input "[URL][DOMAIN_NAME]"
type input "[URL][DOMAIN_NAME]"
click at [183, 336] on div "Link None Page External Element Next element Phone Email Page Home FEEDBACK OF …" at bounding box center [182, 264] width 227 height 275
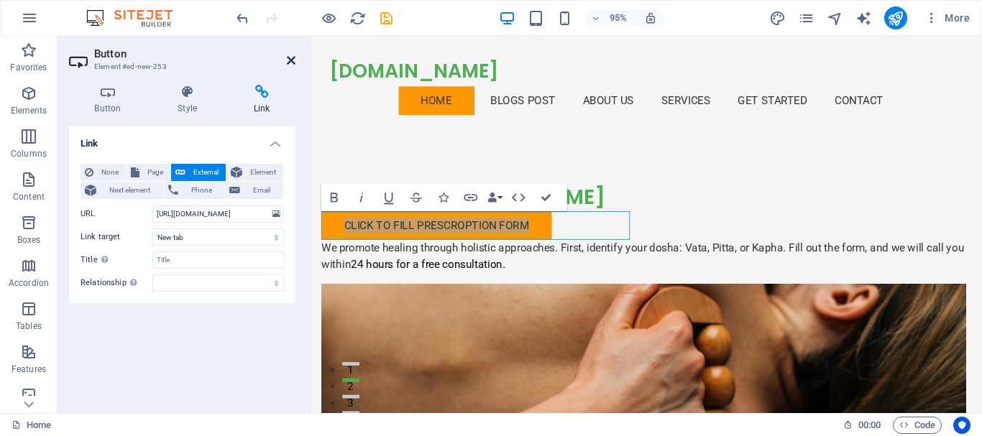
click at [291, 60] on icon at bounding box center [291, 61] width 9 height 12
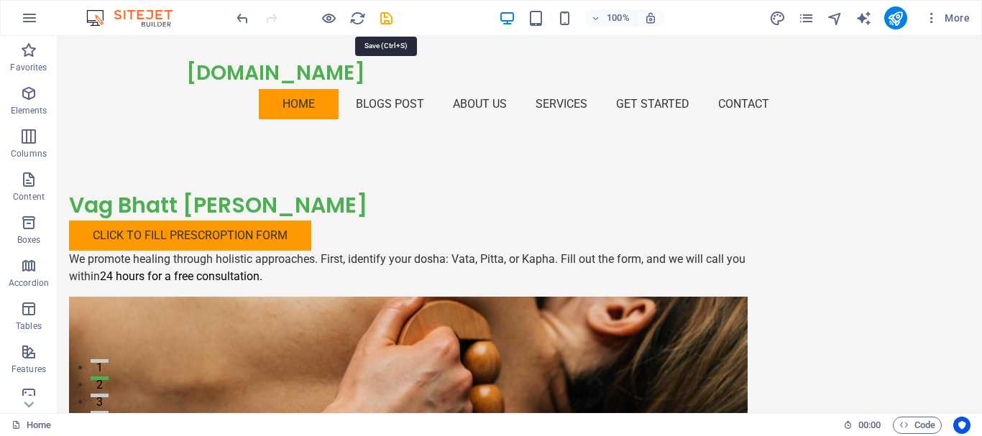
click at [389, 20] on icon "save" at bounding box center [386, 18] width 17 height 17
checkbox input "false"
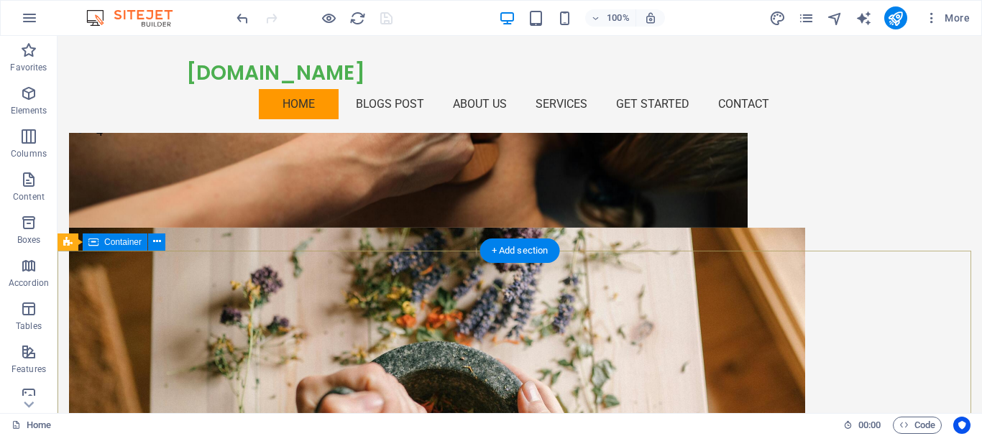
scroll to position [216, 0]
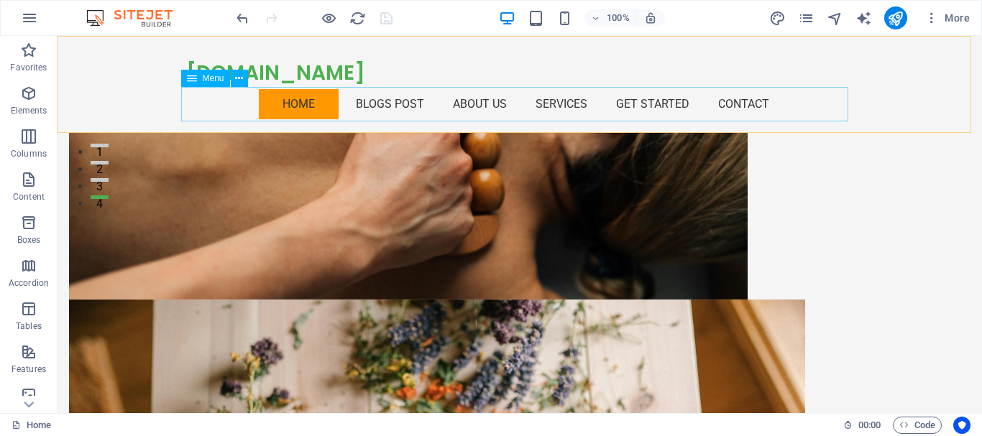
click at [379, 98] on nav "Home BLOGS POST About Us Services Get Started Contact" at bounding box center [519, 104] width 667 height 35
click at [379, 99] on nav "Home BLOGS POST About Us Services Get Started Contact" at bounding box center [519, 104] width 667 height 35
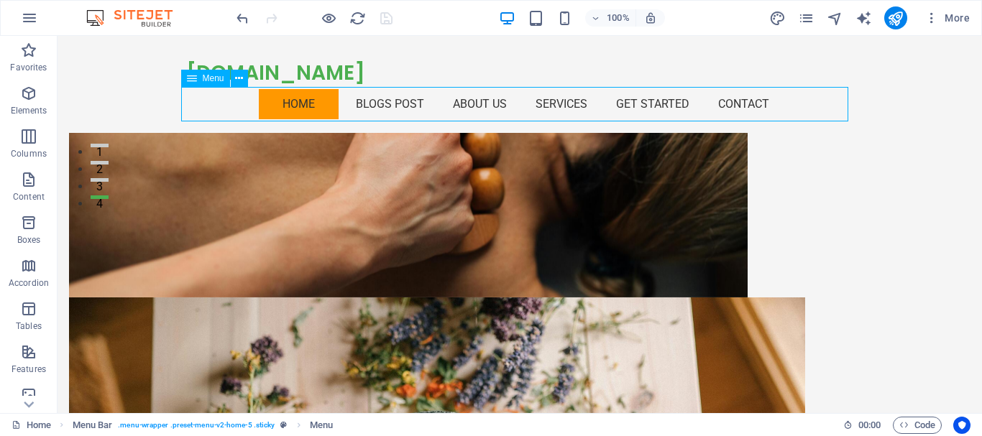
select select "primary"
select select
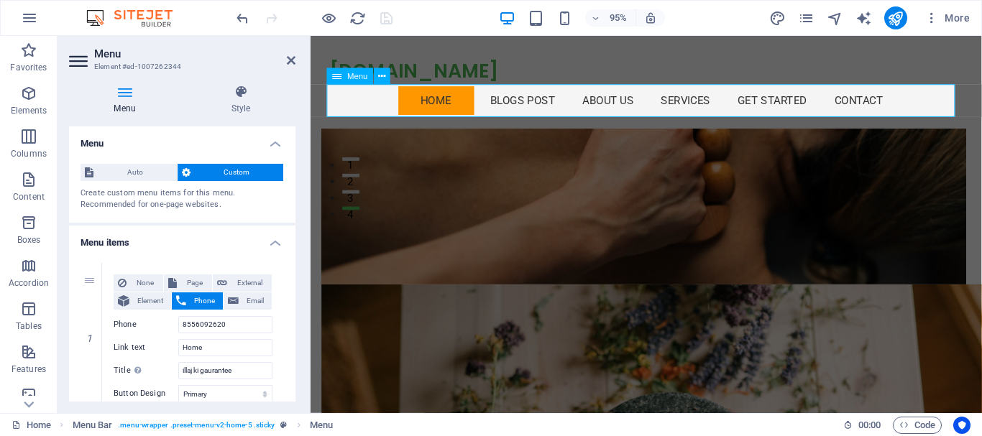
click at [372, 104] on nav "Home BLOGS POST About Us Services Get Started Contact" at bounding box center [664, 104] width 667 height 35
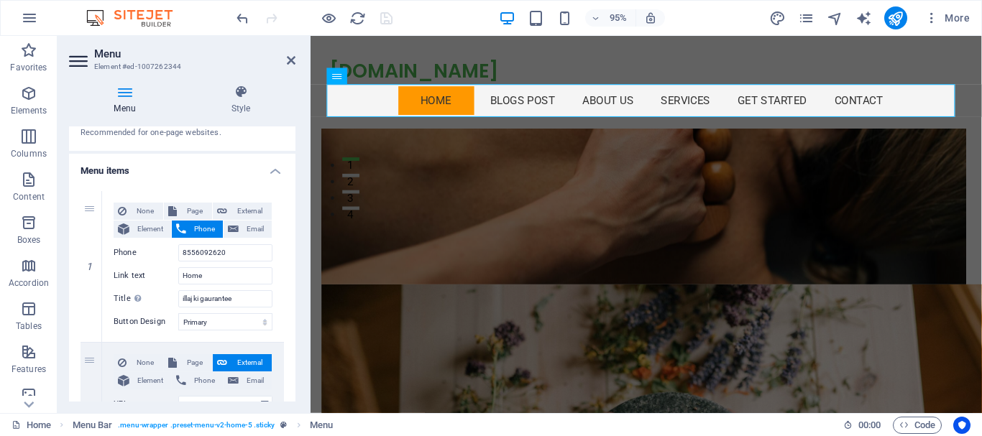
scroll to position [144, 0]
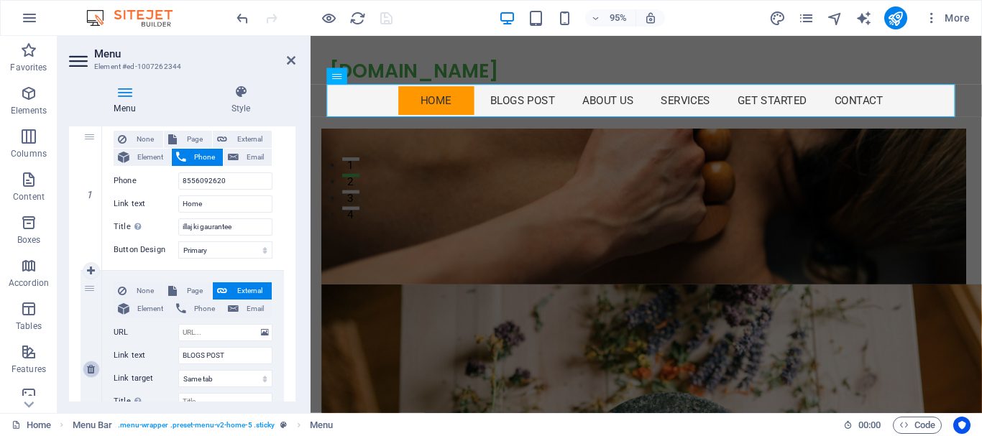
click at [88, 374] on icon at bounding box center [91, 370] width 8 height 10
type input "8556092620"
type input "About Us"
type input "#services-2"
type input "Services"
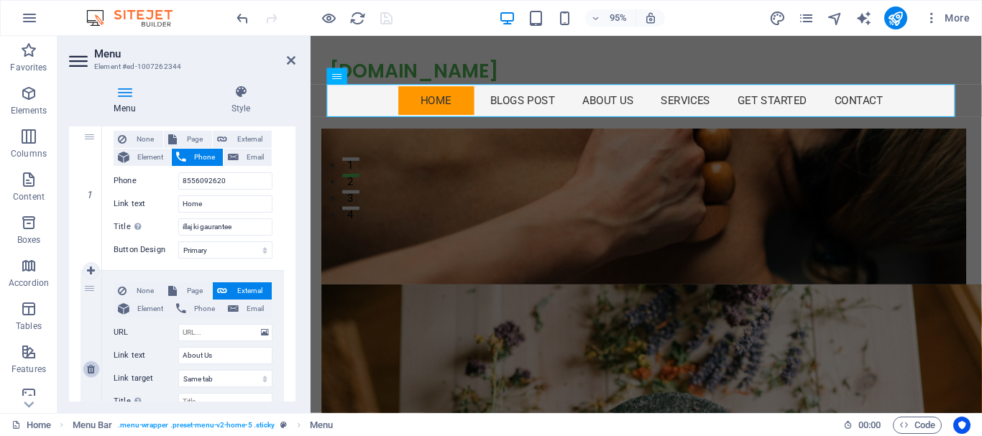
select select
type input "#cta-2"
type input "Get Started"
select select
type input "#contact-us-6"
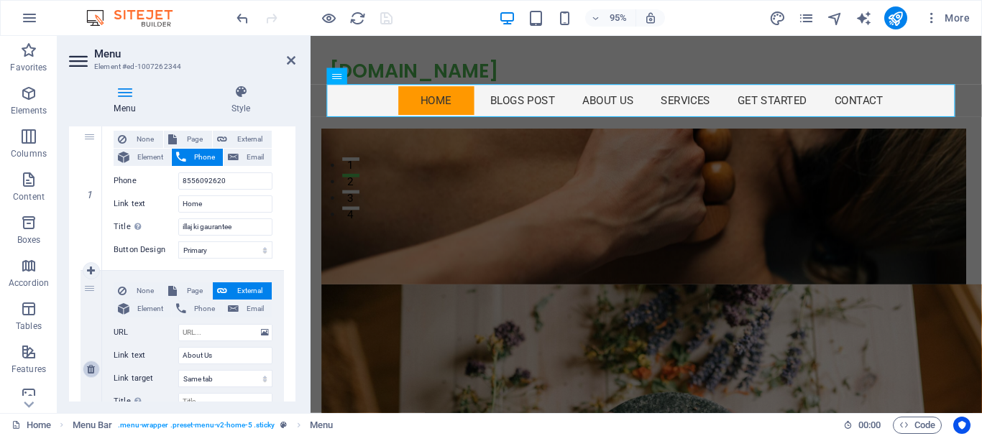
type input "Contact"
select select
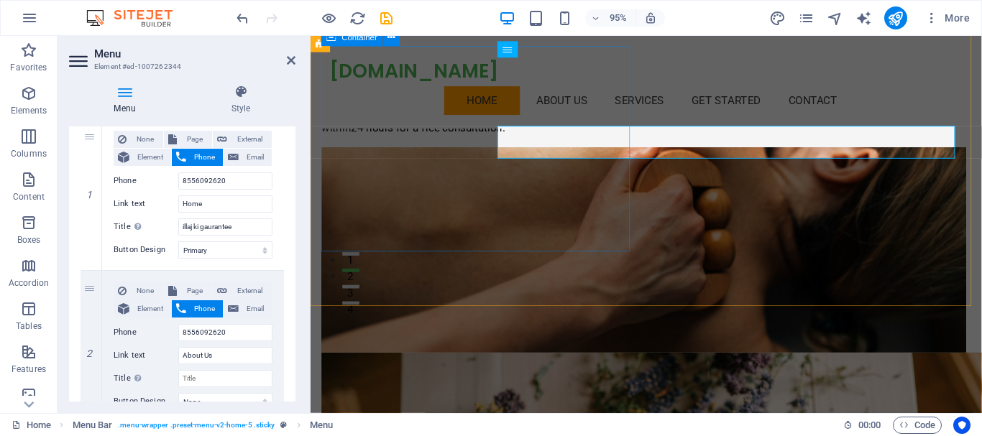
scroll to position [0, 0]
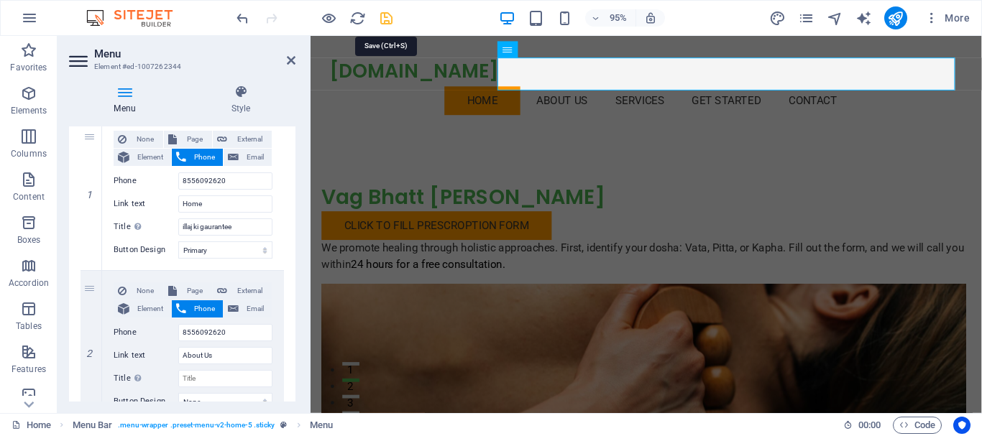
click at [390, 17] on icon "save" at bounding box center [386, 18] width 17 height 17
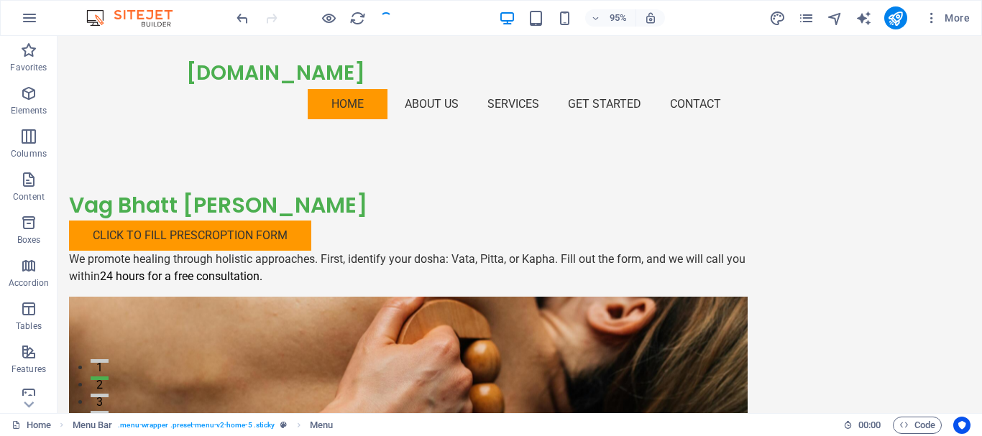
checkbox input "false"
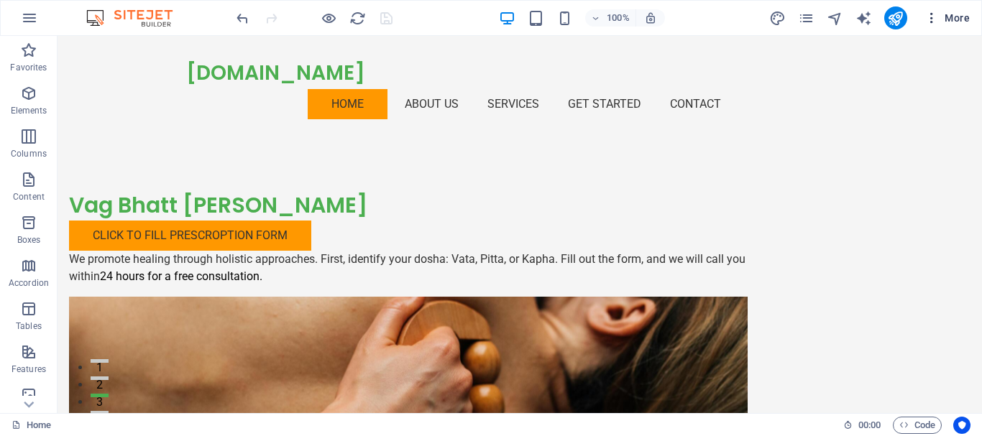
click at [935, 19] on icon "button" at bounding box center [932, 18] width 14 height 14
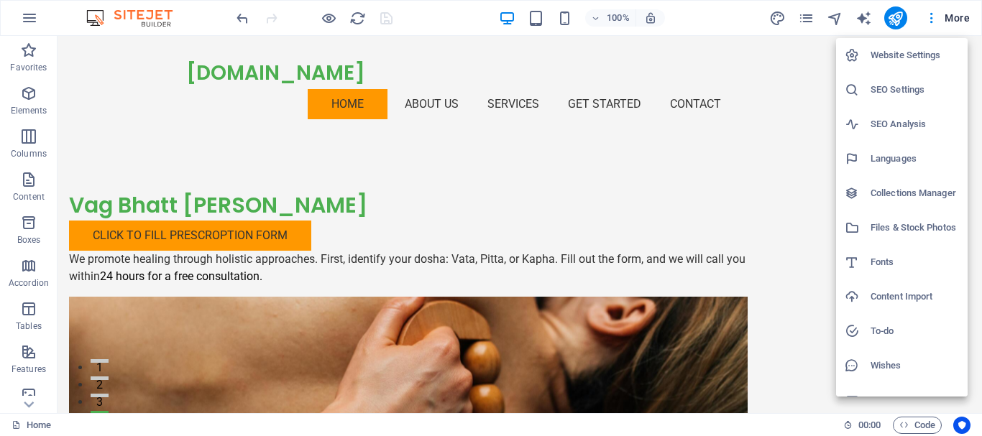
click at [905, 55] on h6 "Website Settings" at bounding box center [915, 55] width 88 height 17
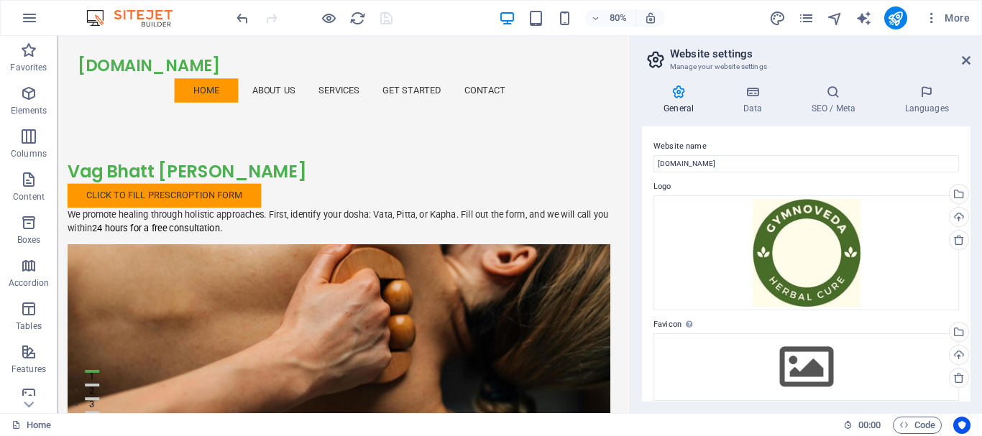
click at [682, 95] on icon at bounding box center [678, 92] width 73 height 14
click at [686, 54] on h2 "Website settings" at bounding box center [820, 53] width 301 height 13
click at [805, 19] on icon "pages" at bounding box center [806, 18] width 17 height 17
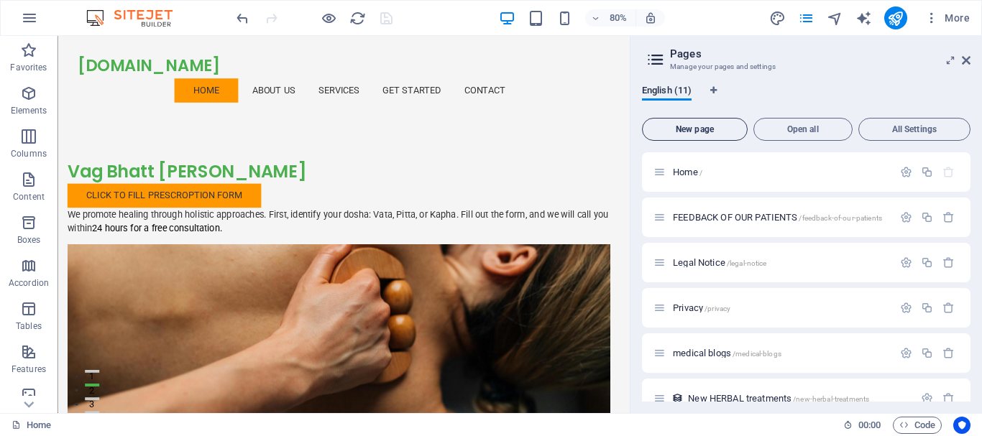
click at [687, 122] on button "New page" at bounding box center [695, 129] width 106 height 23
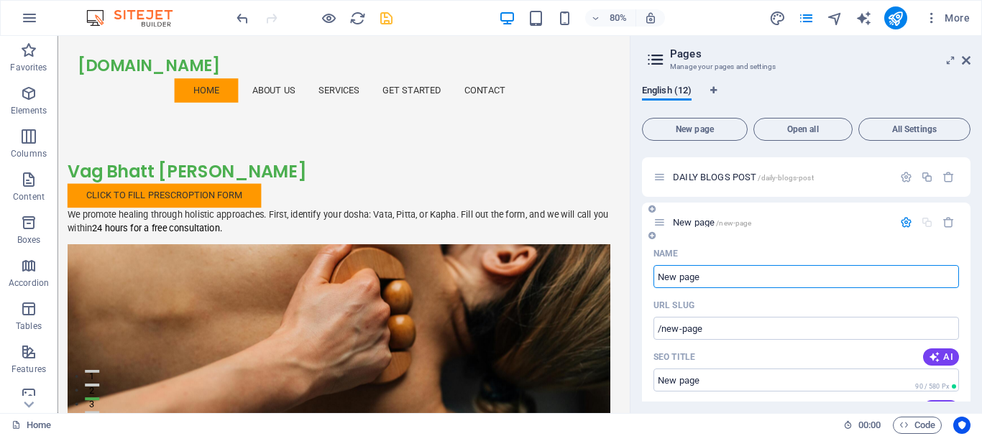
click at [764, 251] on div "Name" at bounding box center [807, 253] width 306 height 23
type input "s"
type input "/s"
type input "sucess"
type input "/suce"
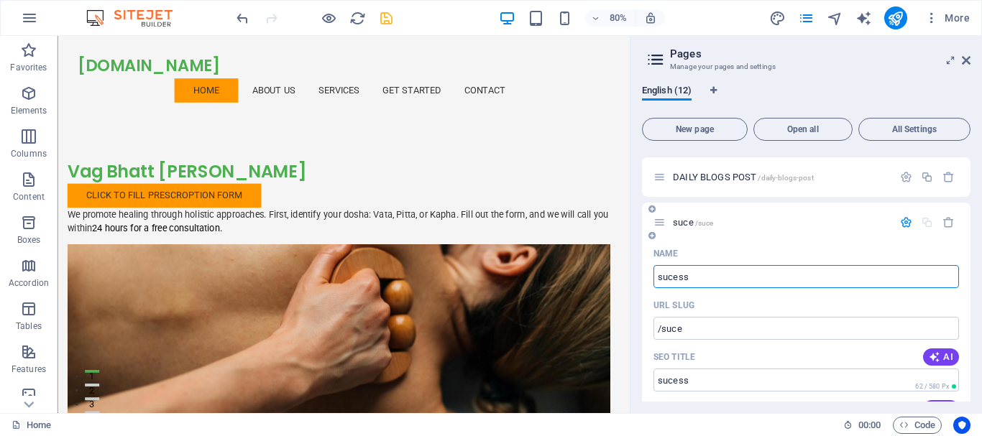
type input "sucess"
type input "/sucess"
type input "sucess sto"
type input "/sucess-st"
type input "sucess story"
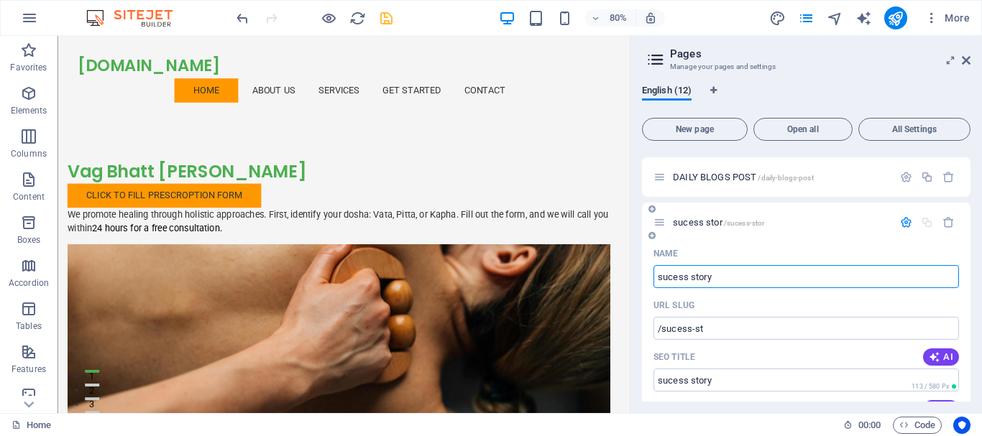
type input "/sucess-stor"
type input "sucess story"
type input "/sucess-story"
click at [662, 282] on input "sucess story" at bounding box center [807, 276] width 306 height 23
type input "Sucess story"
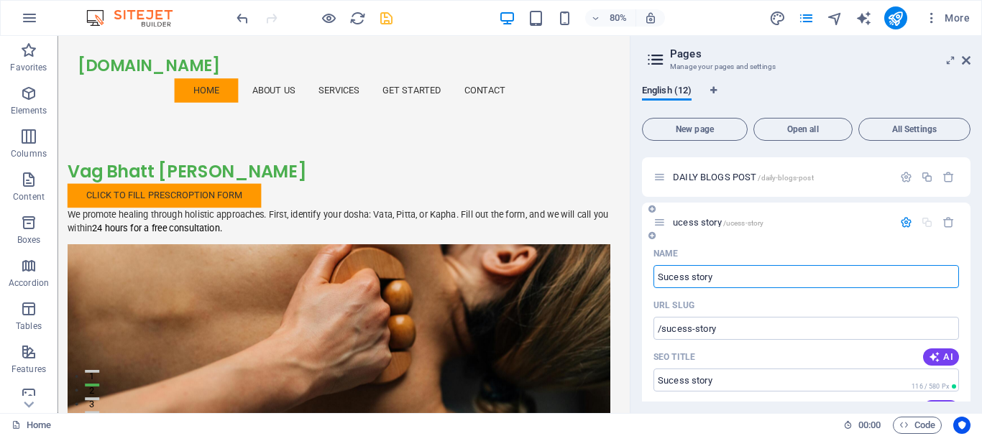
type input "/ucess-story"
type input "Sucess story"
type input "/sucess-story"
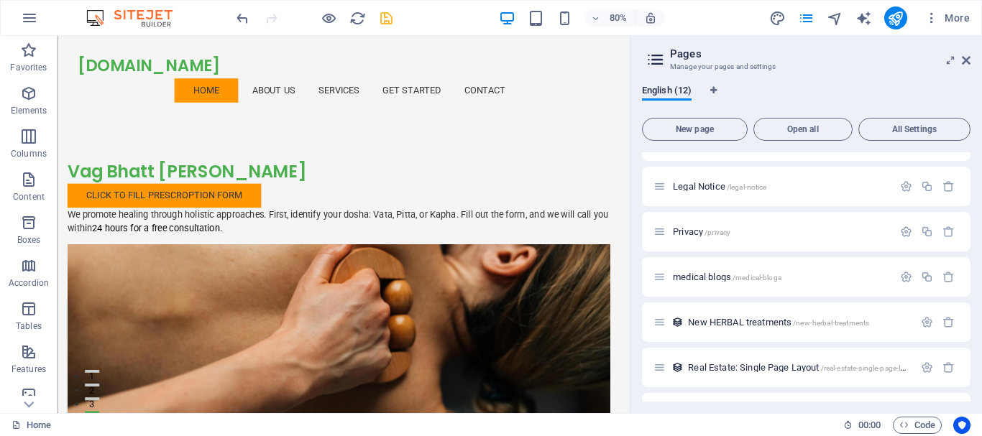
scroll to position [0, 0]
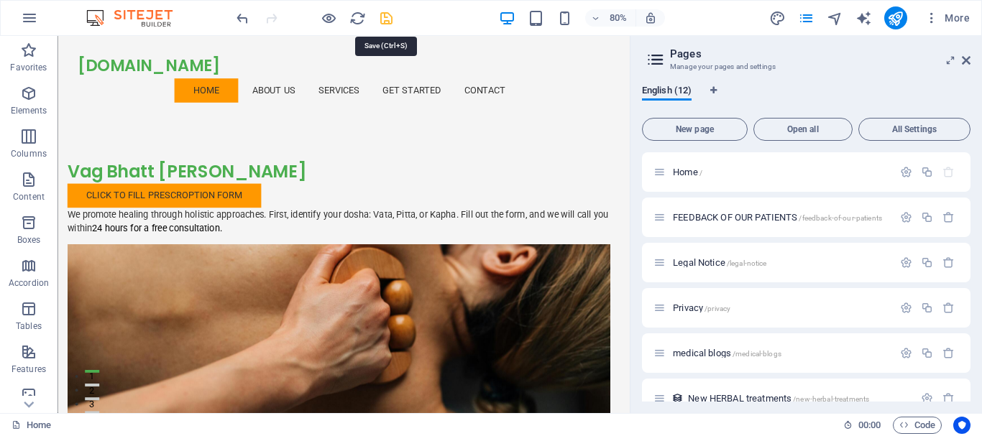
click at [392, 24] on icon "save" at bounding box center [386, 18] width 17 height 17
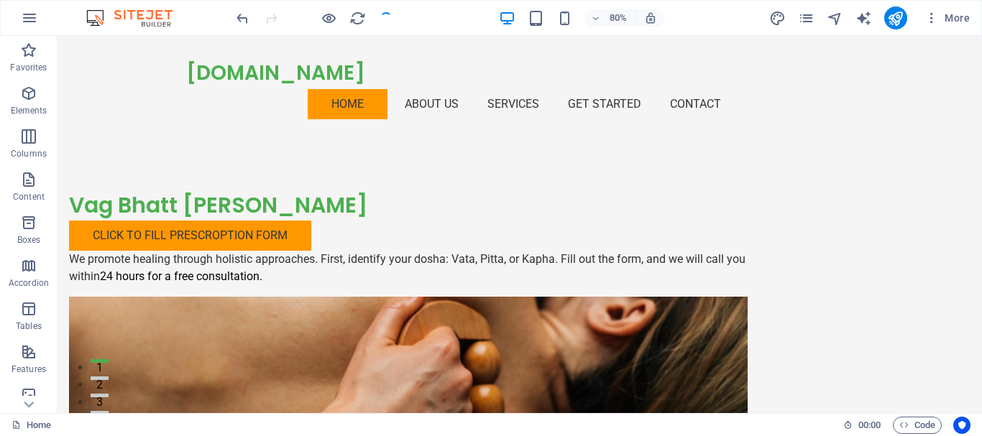
checkbox input "false"
click at [148, 48] on icon at bounding box center [149, 44] width 8 height 15
select select "rem"
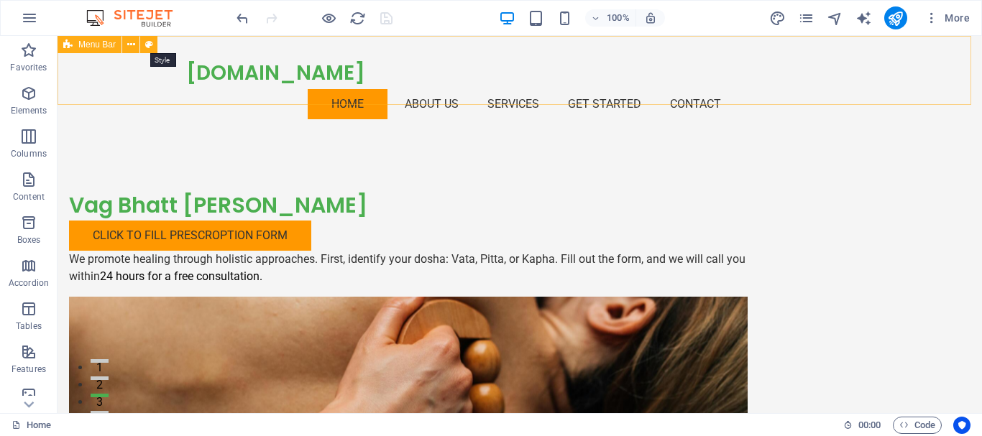
select select "rem"
select select "preset-menu-v2-home-5"
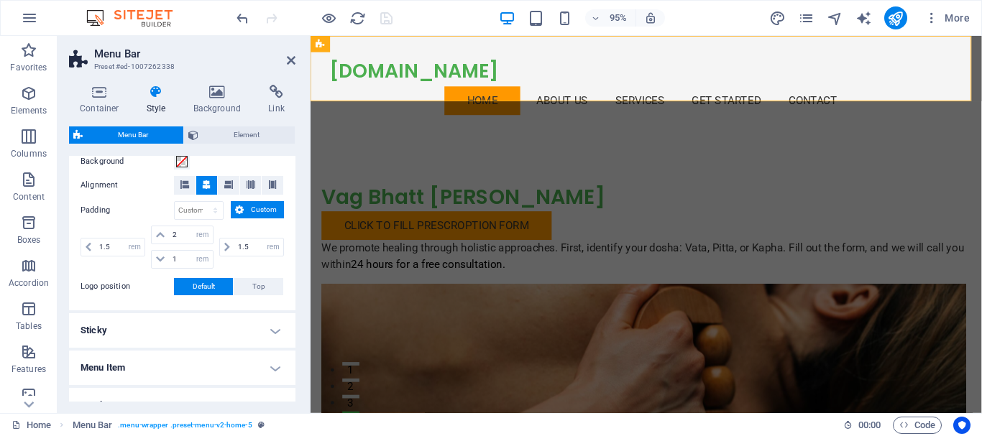
scroll to position [72, 0]
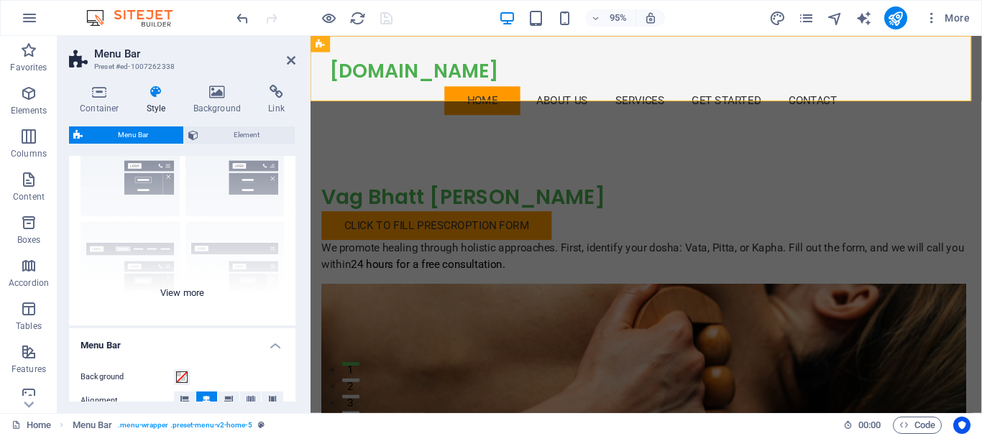
click at [186, 294] on div "Border Centered Default Fixed Loki Trigger Wide XXL" at bounding box center [182, 218] width 227 height 216
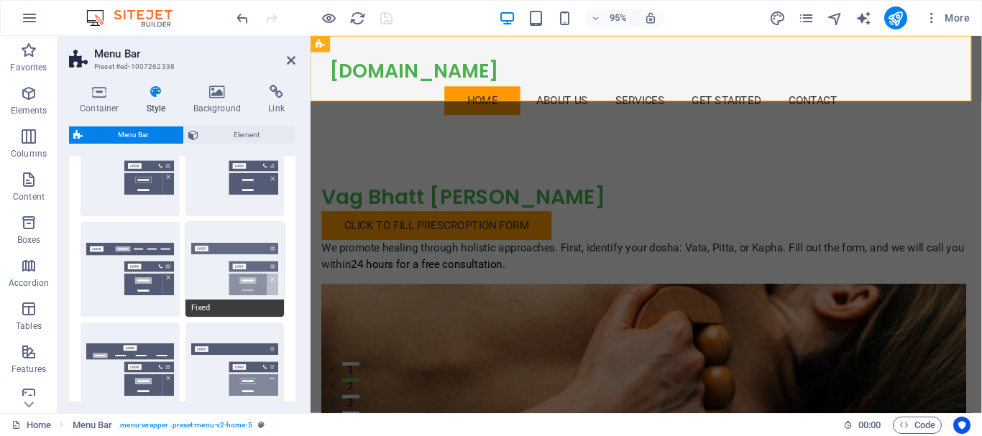
scroll to position [288, 0]
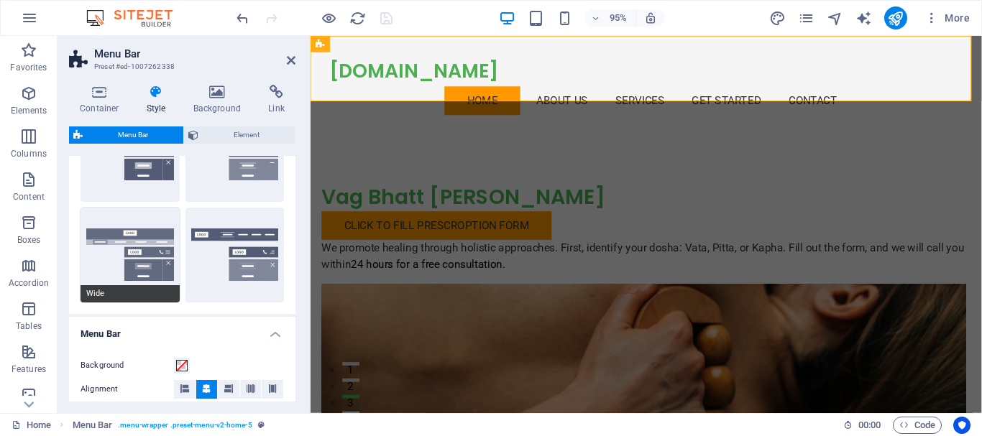
click at [143, 245] on button "Wide" at bounding box center [130, 255] width 99 height 95
type input "0"
select select "rem"
type input "0"
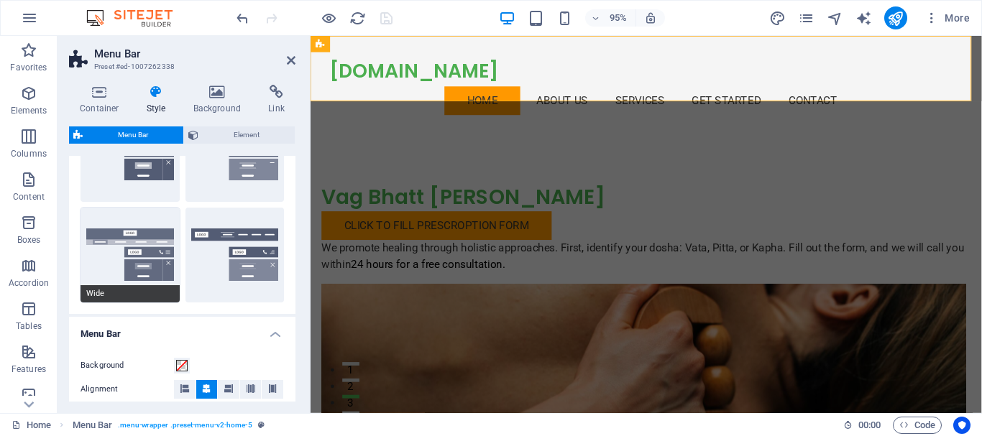
type input "0"
type input "2"
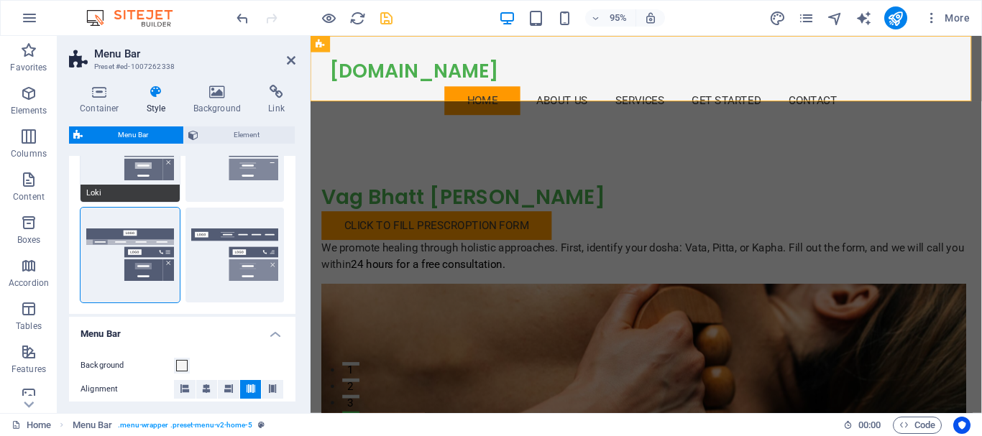
click at [152, 174] on button "Loki" at bounding box center [130, 154] width 99 height 95
type input "0"
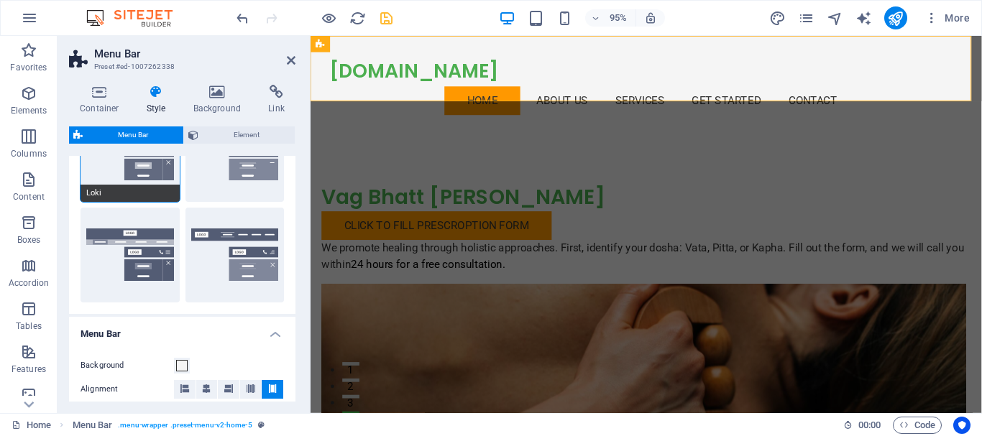
type input "0"
select select "DISABLED_OPTION_VALUE"
type input "1"
type input "2"
type input "1"
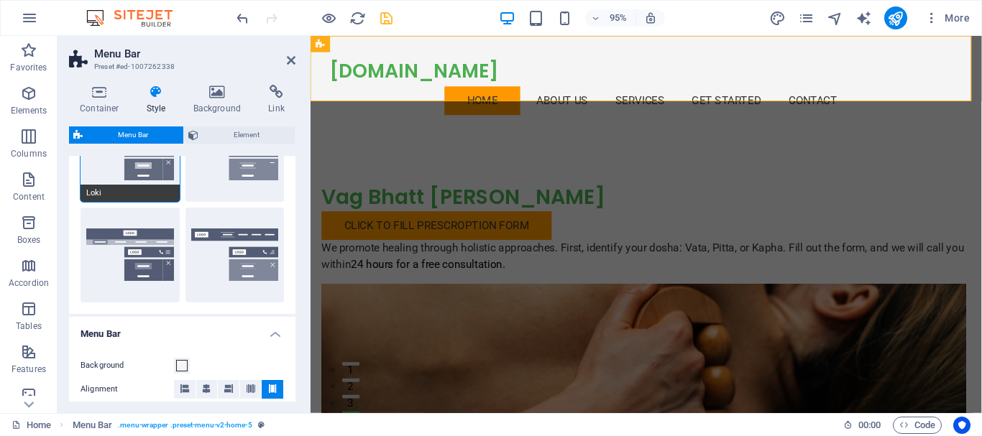
type input "1"
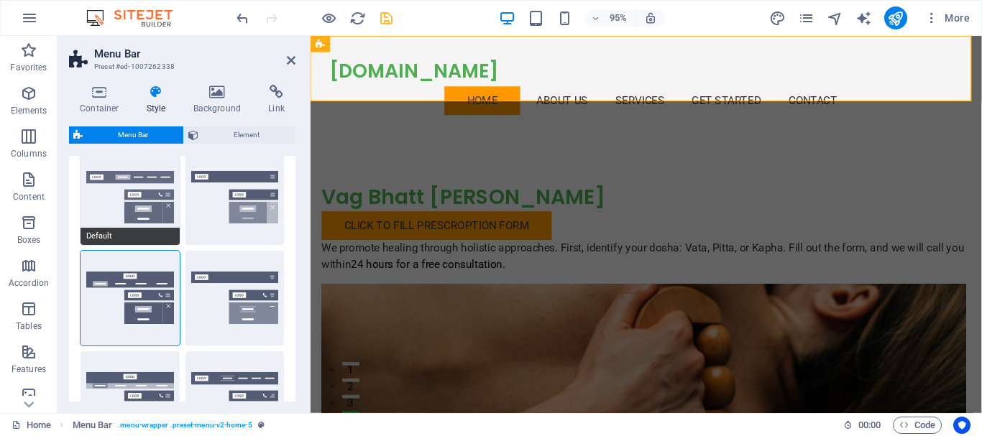
scroll to position [0, 0]
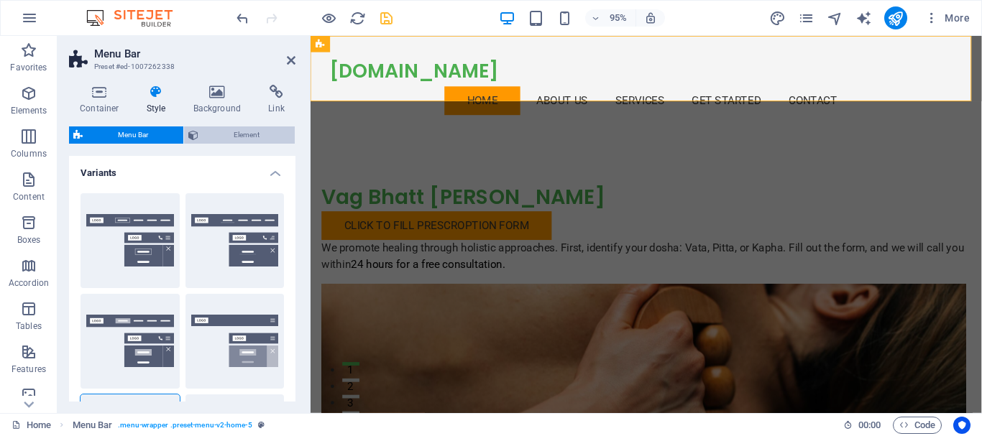
click at [236, 135] on span "Element" at bounding box center [247, 135] width 88 height 17
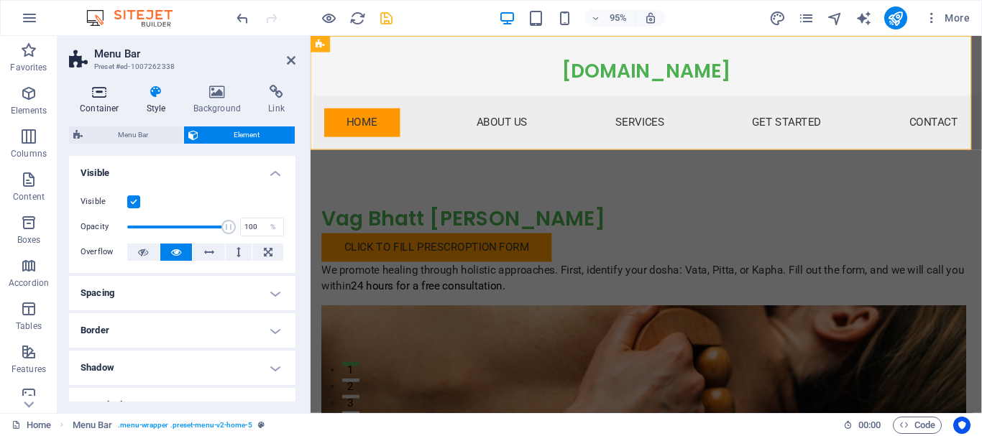
click at [98, 106] on h4 "Container" at bounding box center [102, 100] width 67 height 30
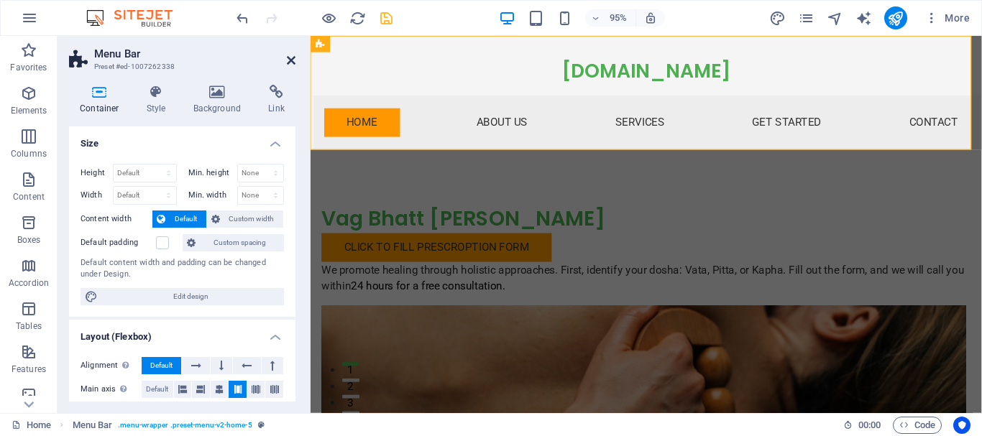
click at [293, 58] on icon at bounding box center [291, 61] width 9 height 12
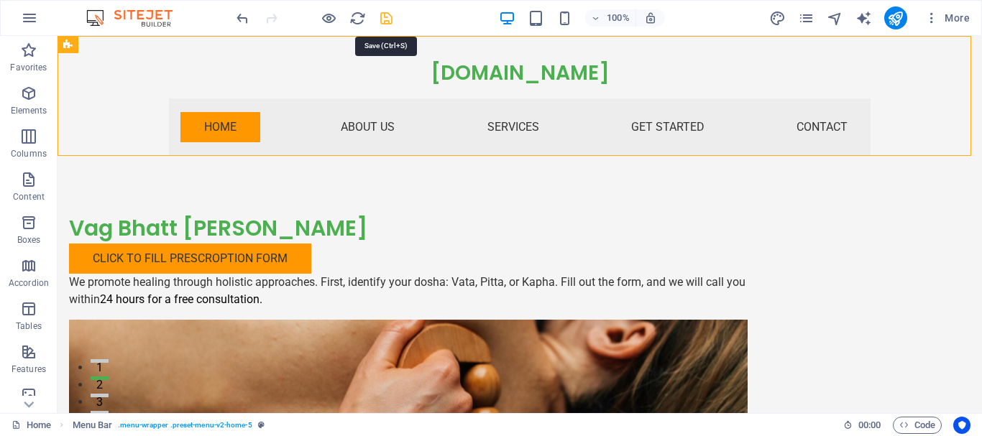
click at [383, 13] on icon "save" at bounding box center [386, 18] width 17 height 17
checkbox input "false"
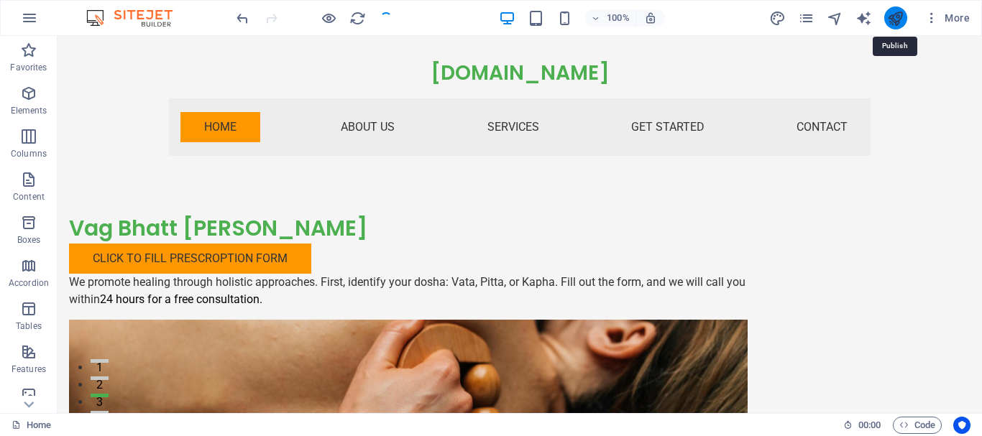
click at [895, 17] on icon "publish" at bounding box center [895, 18] width 17 height 17
click at [867, 21] on icon "text_generator" at bounding box center [864, 18] width 17 height 17
select select "English"
